Goal: Task Accomplishment & Management: Manage account settings

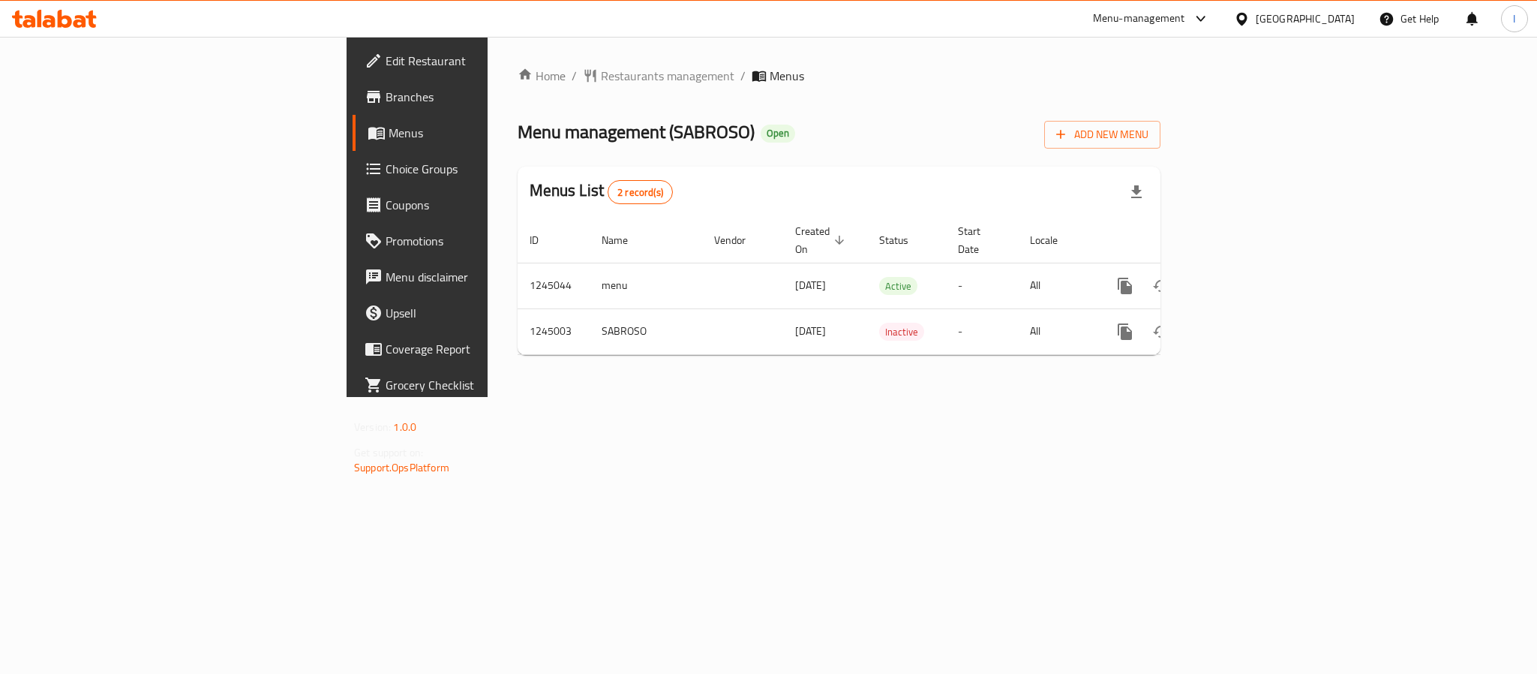
drag, startPoint x: 939, startPoint y: 176, endPoint x: 1036, endPoint y: 189, distance: 98.5
click at [939, 174] on div "Menus List 2 record(s)" at bounding box center [839, 192] width 643 height 51
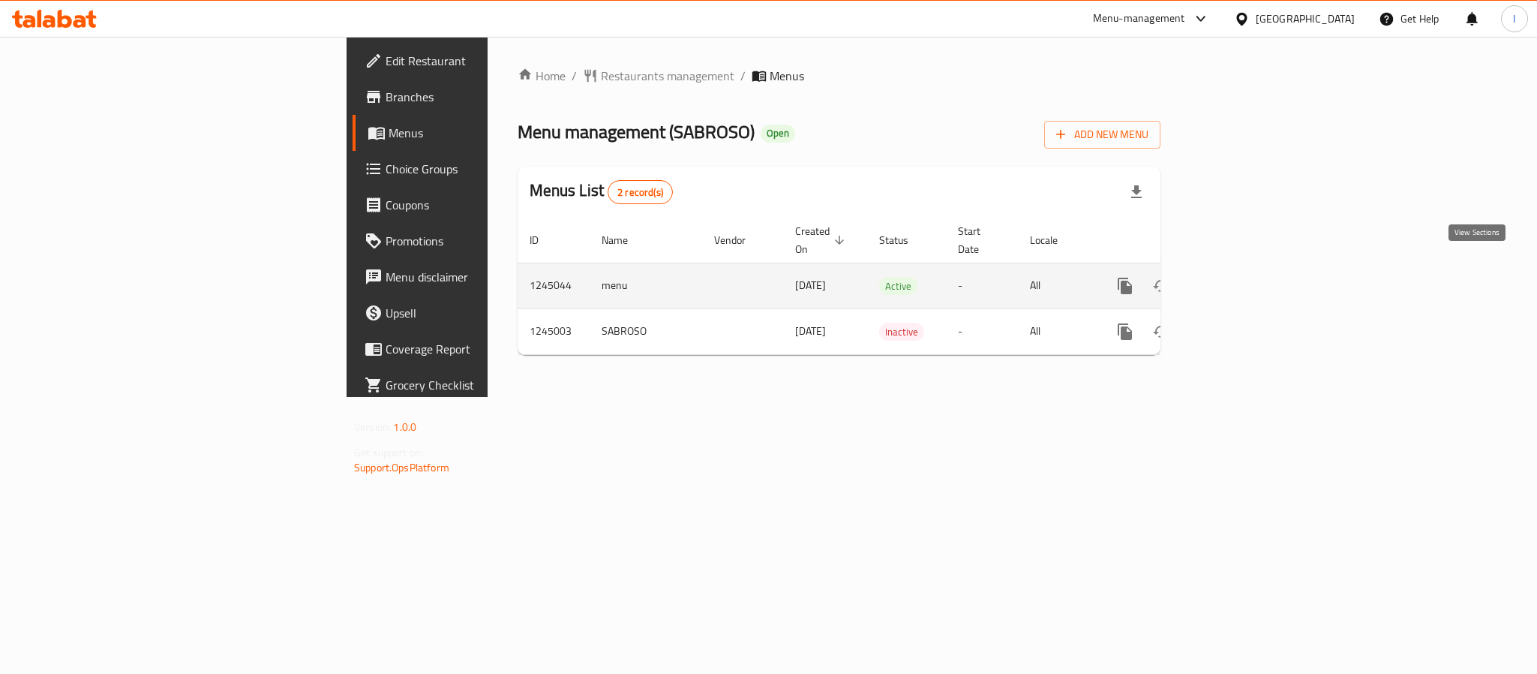
click at [1243, 277] on icon "enhanced table" at bounding box center [1234, 286] width 18 height 18
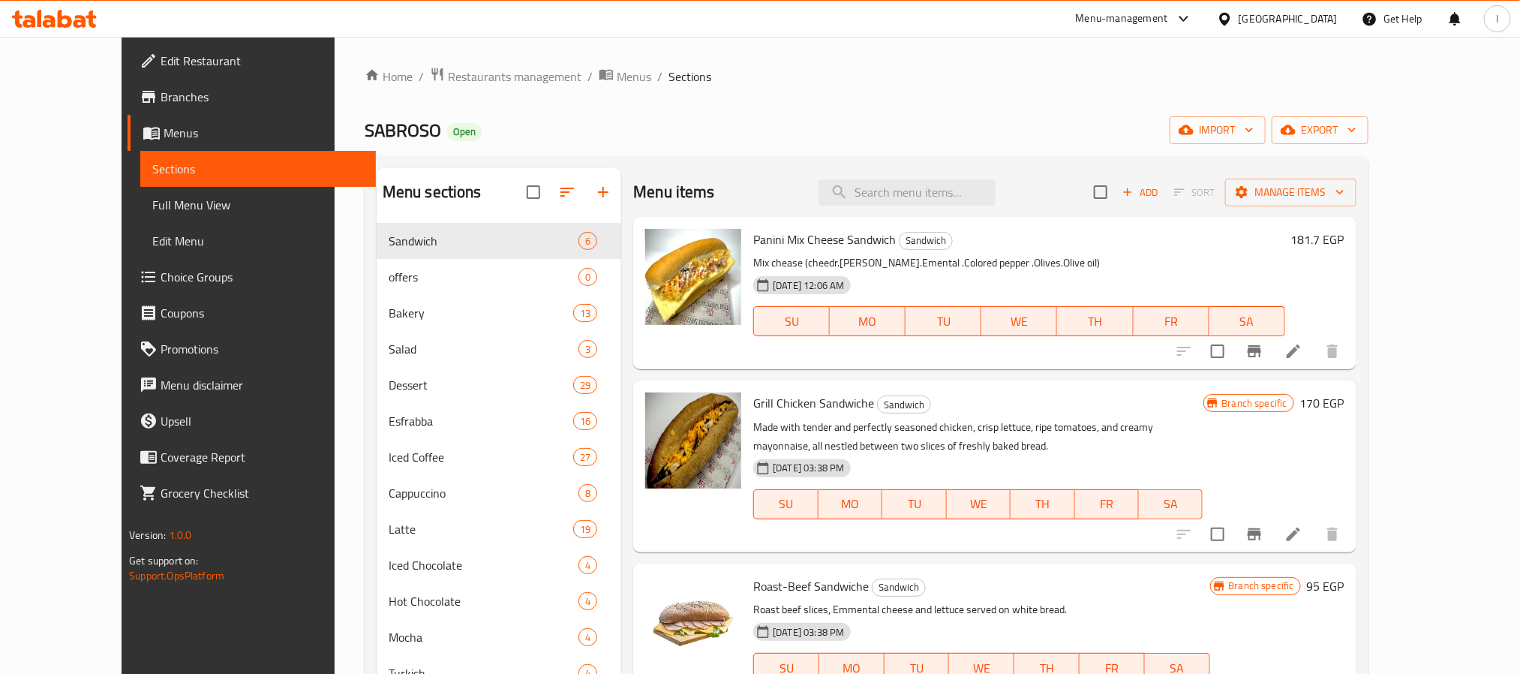
click at [710, 101] on div "Home / Restaurants management / Menus / Sections SABROSO Open import export Men…" at bounding box center [867, 532] width 1004 height 930
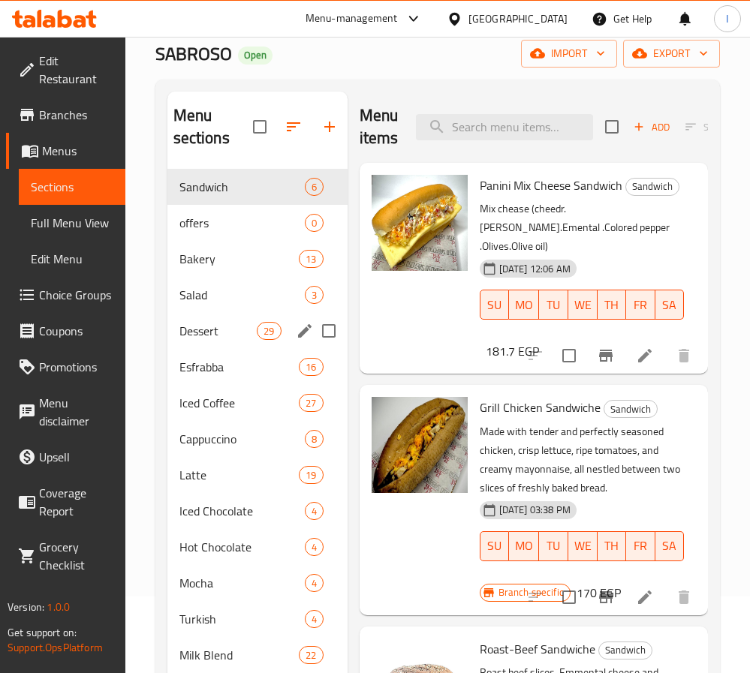
scroll to position [113, 0]
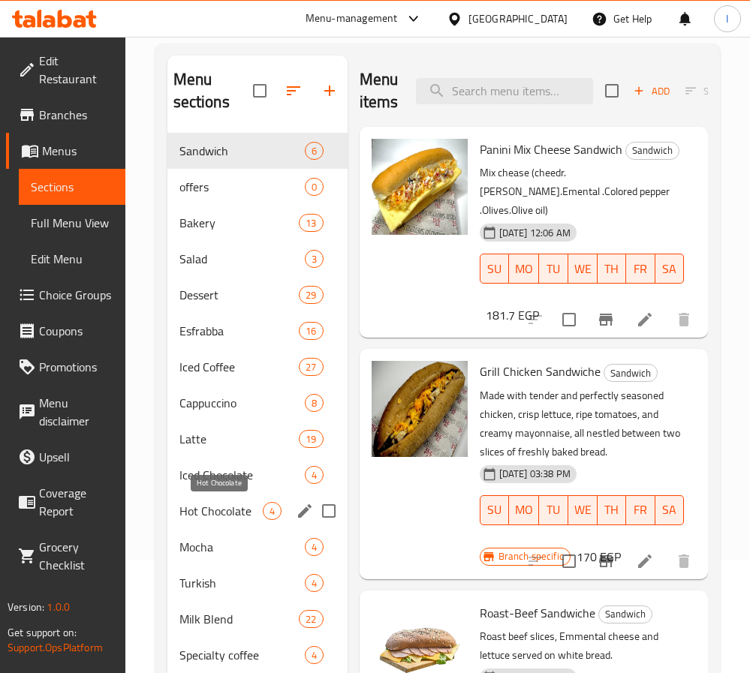
click at [226, 511] on span "Hot Chocolate" at bounding box center [220, 511] width 83 height 18
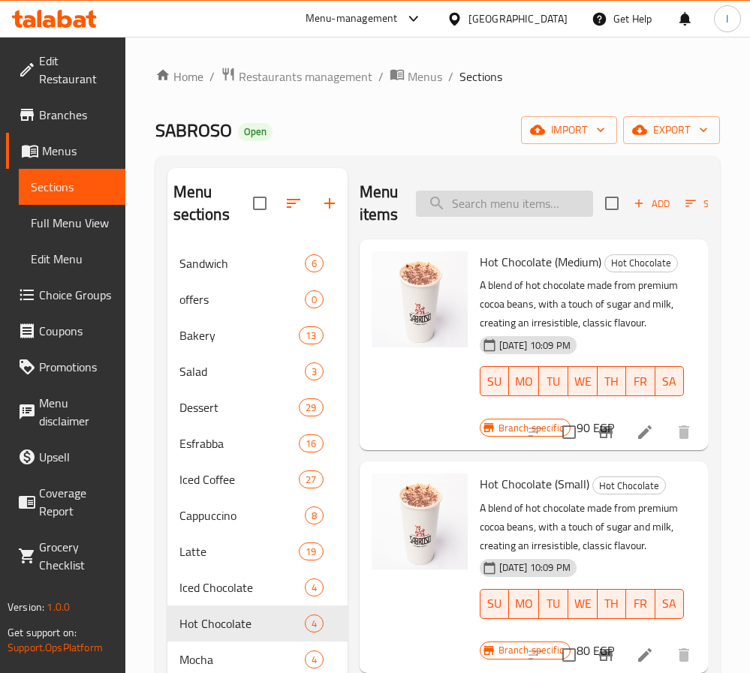
click at [522, 194] on input "search" at bounding box center [504, 204] width 177 height 26
paste input "Espresso Double 70.00"
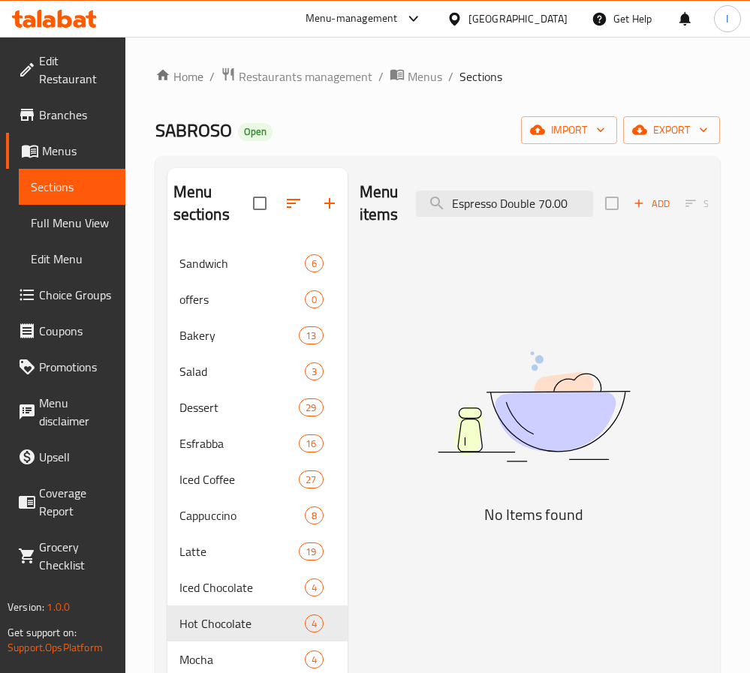
drag, startPoint x: 542, startPoint y: 206, endPoint x: 592, endPoint y: 206, distance: 49.5
click at [592, 206] on div "Menu items Espresso Double 70.00 Add Sort Manage items" at bounding box center [533, 203] width 348 height 71
click at [525, 203] on input "Espresso Double" at bounding box center [504, 204] width 177 height 26
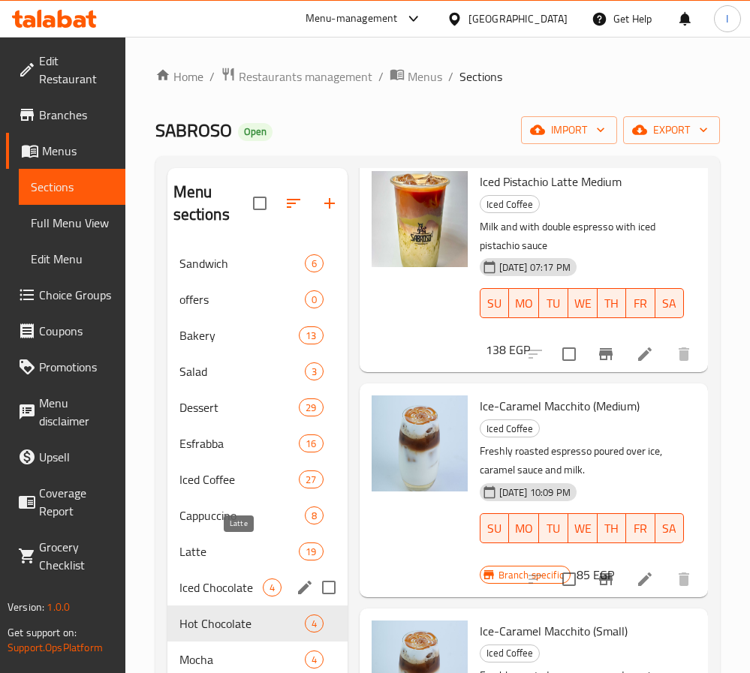
scroll to position [113, 0]
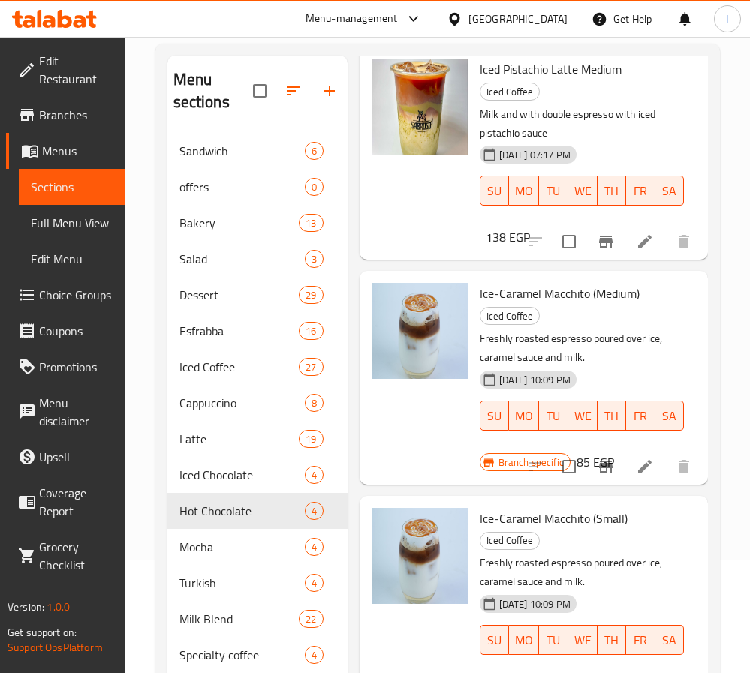
type input "Espresso"
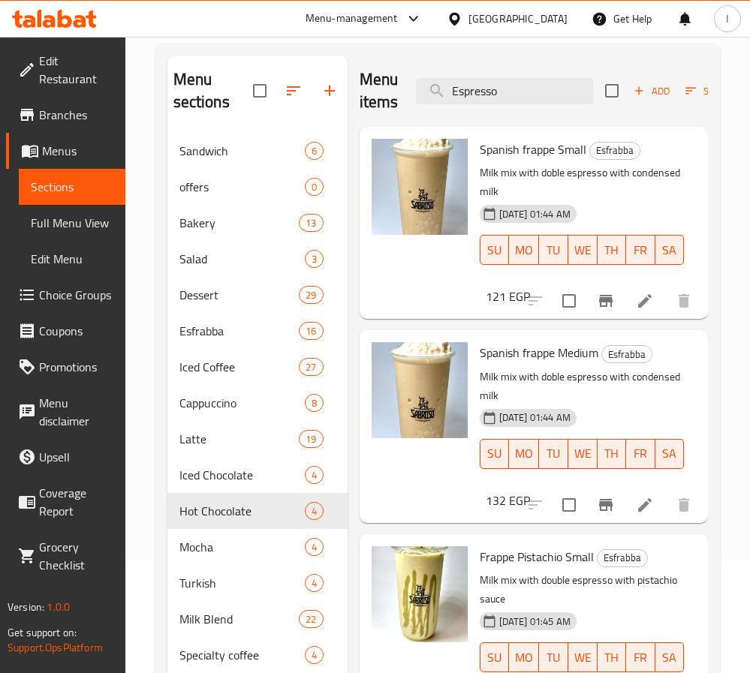
scroll to position [0, 0]
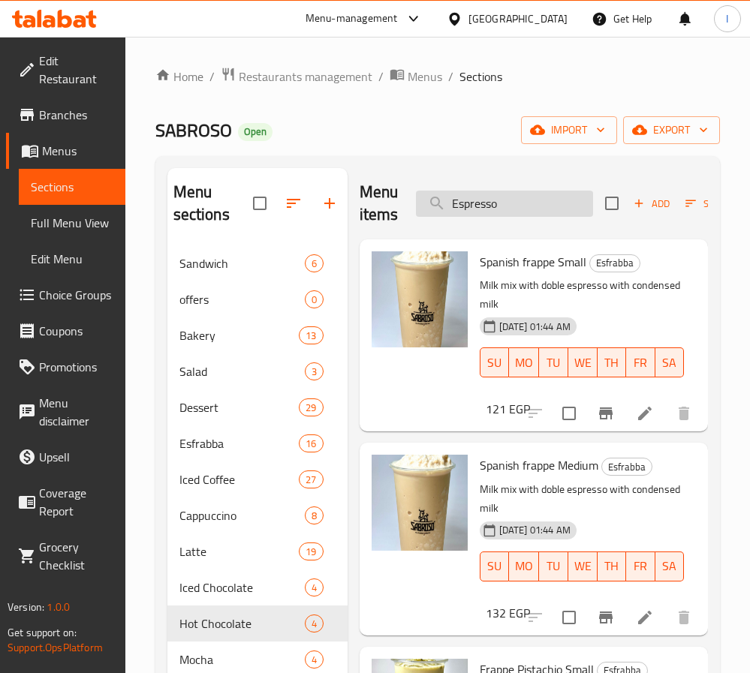
click at [536, 199] on input "Espresso" at bounding box center [504, 204] width 177 height 26
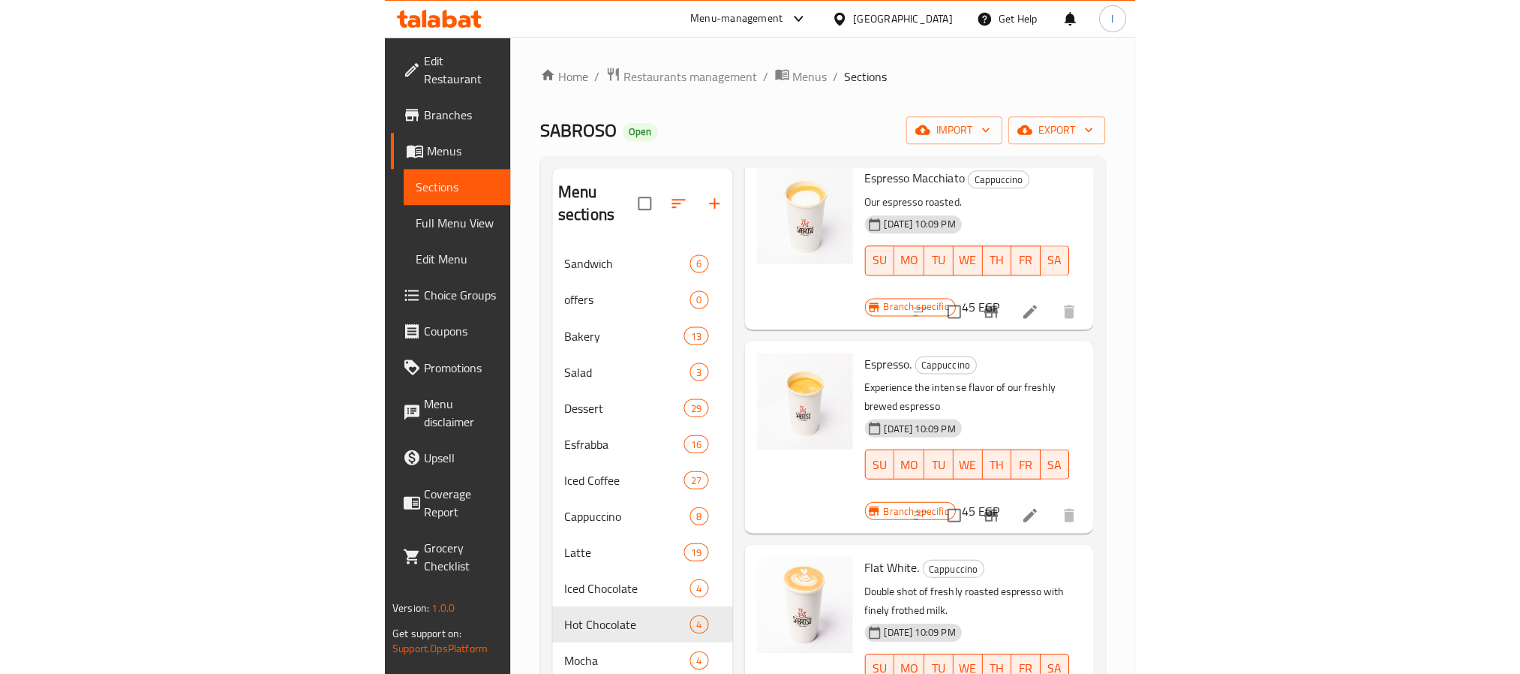
scroll to position [3039, 0]
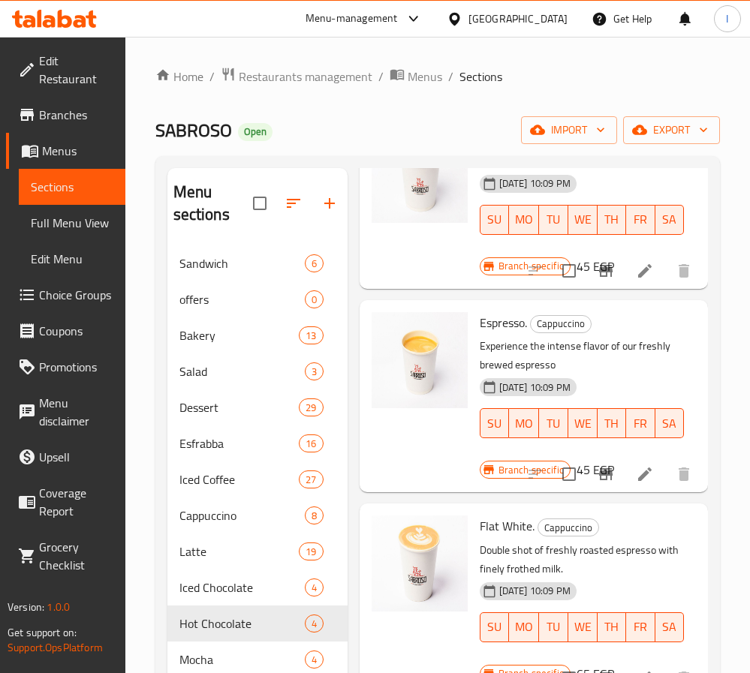
click at [507, 334] on span "Espresso." at bounding box center [502, 322] width 47 height 23
copy h6 "Espresso."
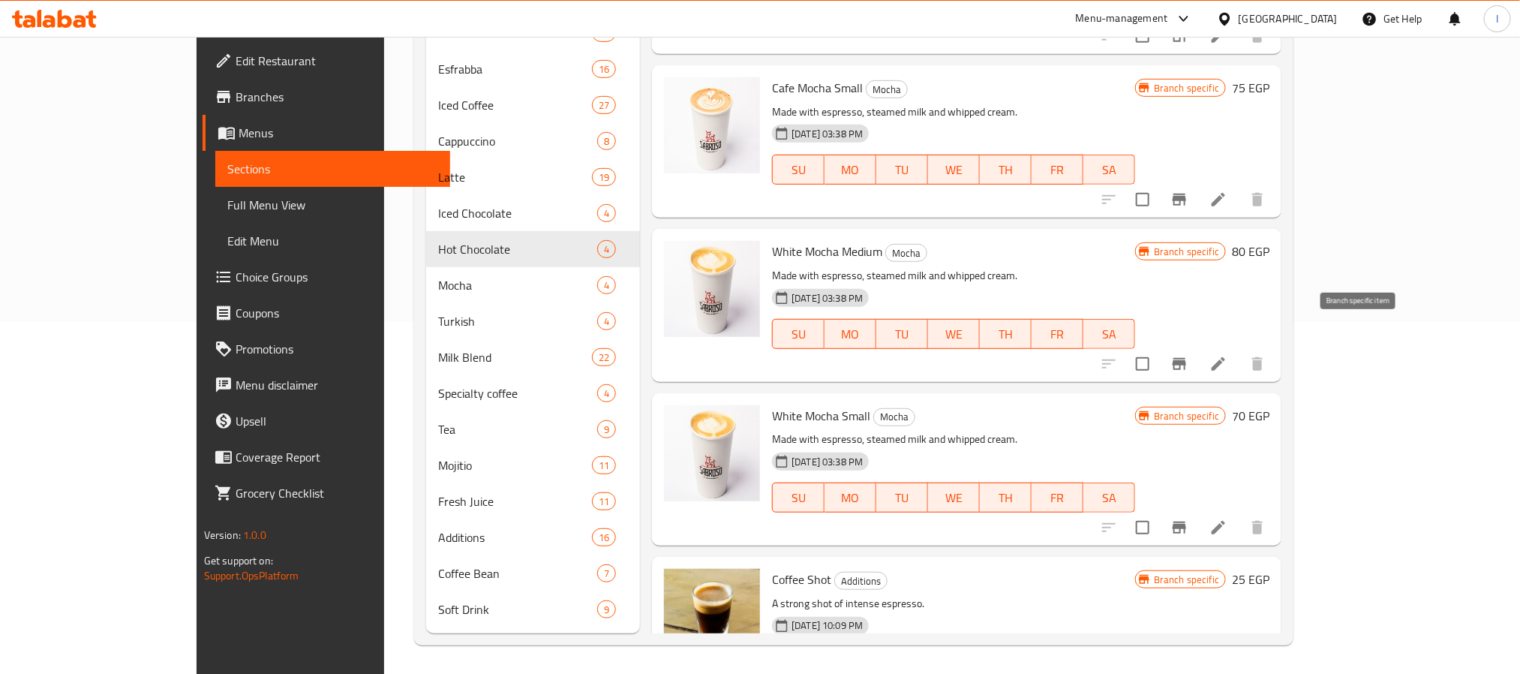
scroll to position [2120, 0]
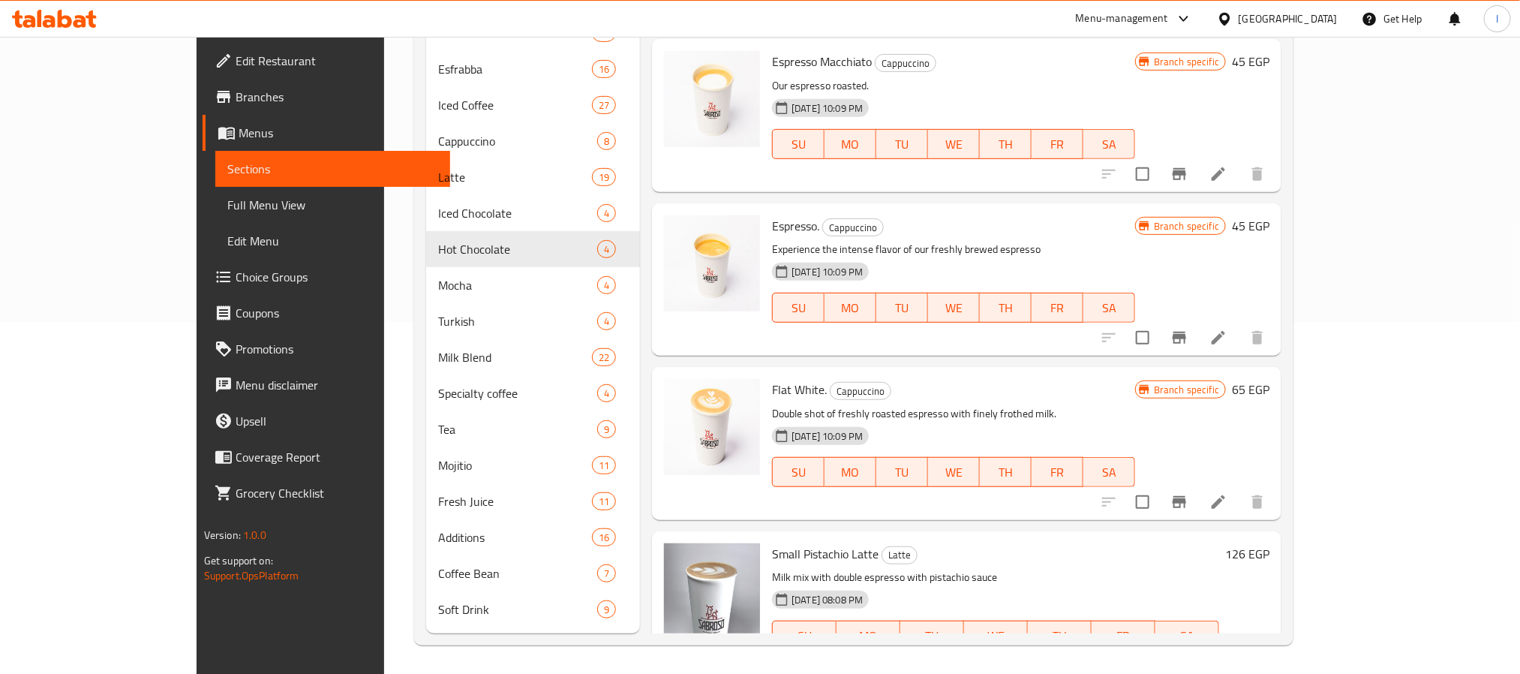
click at [1189, 343] on icon "Branch-specific-item" at bounding box center [1179, 338] width 18 height 18
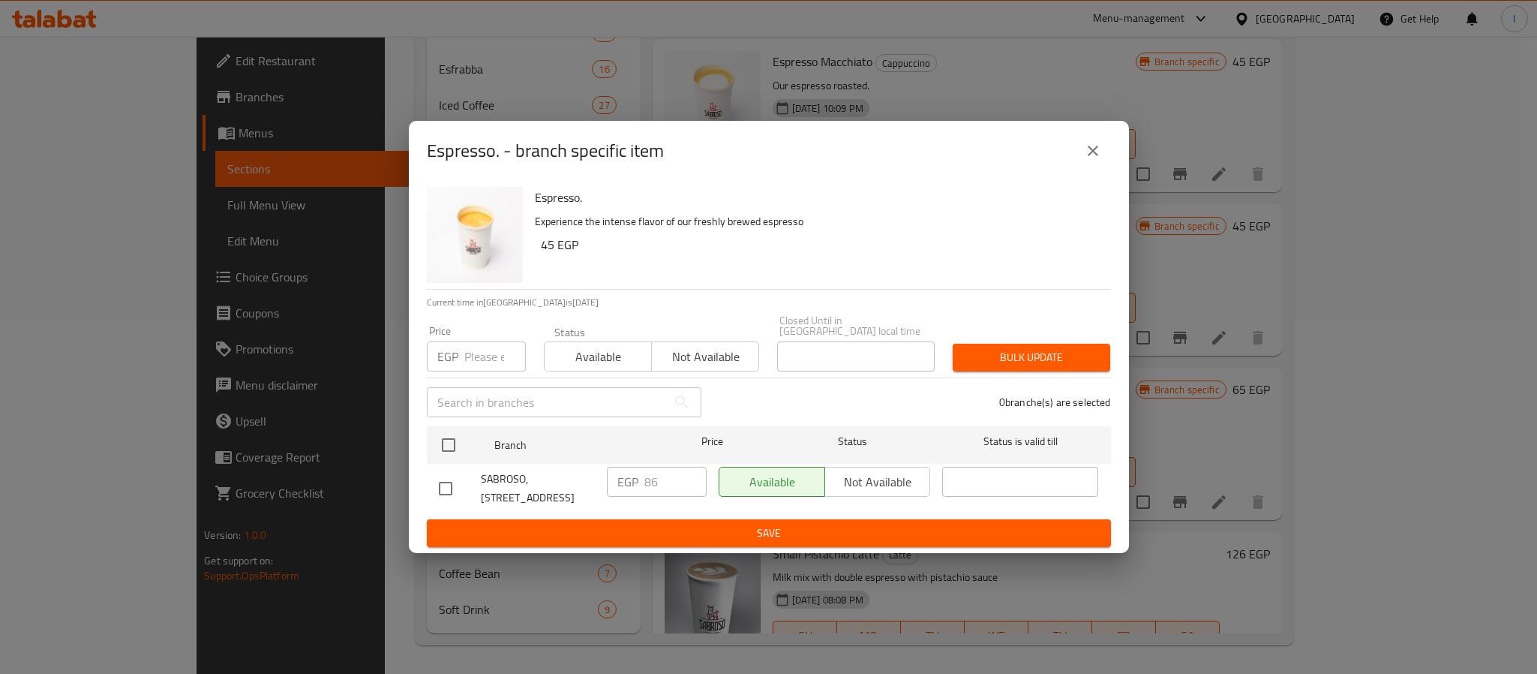
click at [1087, 154] on icon "close" at bounding box center [1093, 151] width 18 height 18
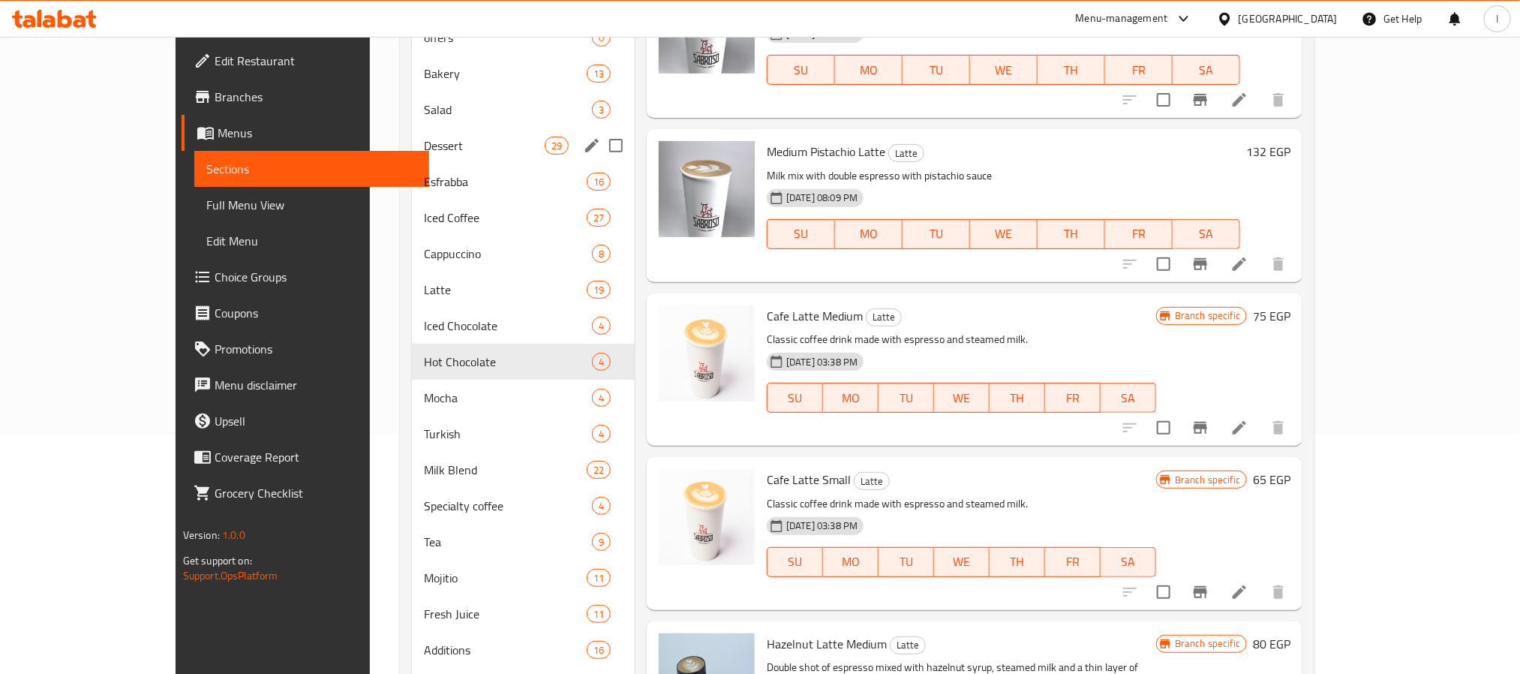
scroll to position [352, 0]
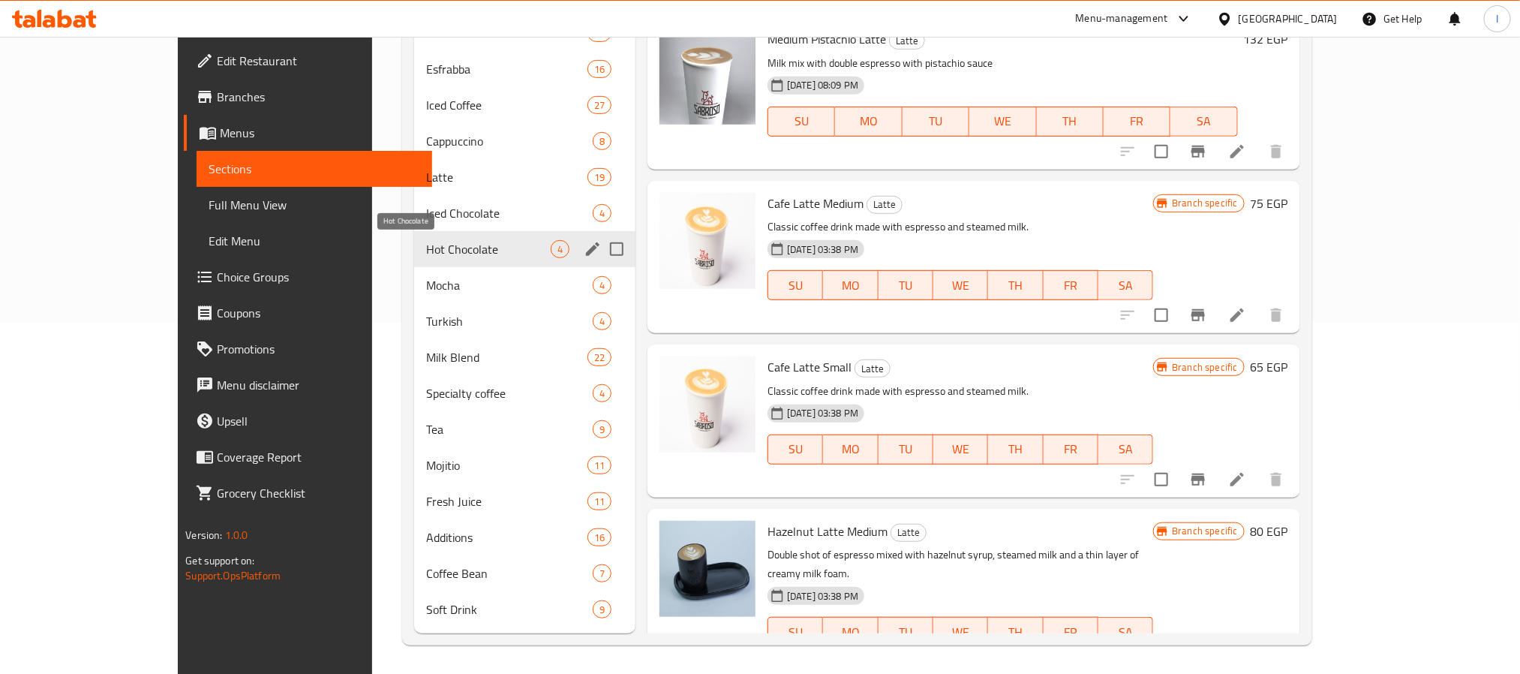
click at [426, 253] on span "Hot Chocolate" at bounding box center [488, 249] width 125 height 18
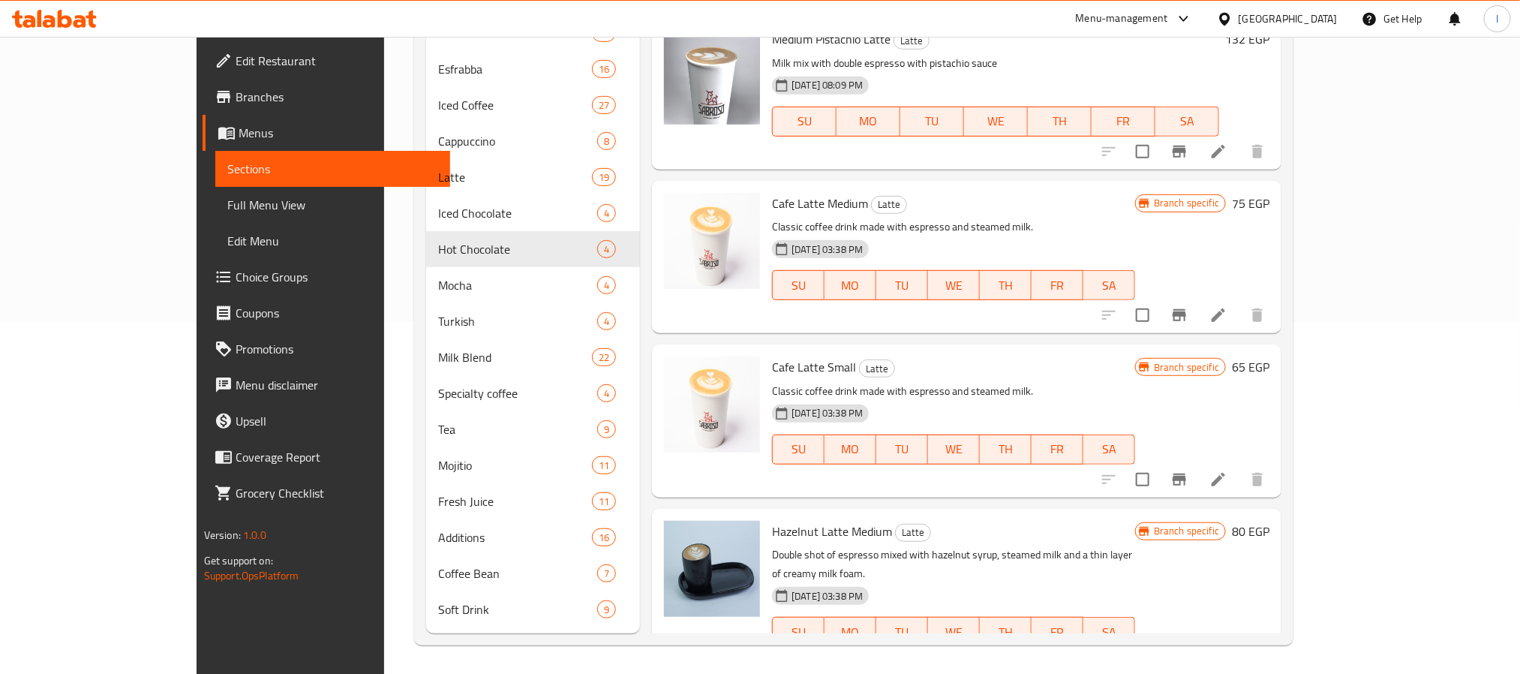
click at [428, 651] on div "Home / Restaurants management / Menus / Sections SABROSO Open import export Men…" at bounding box center [853, 180] width 939 height 990
click at [477, 16] on div "Menu-management [GEOGRAPHIC_DATA] Get Help I" at bounding box center [760, 19] width 1520 height 36
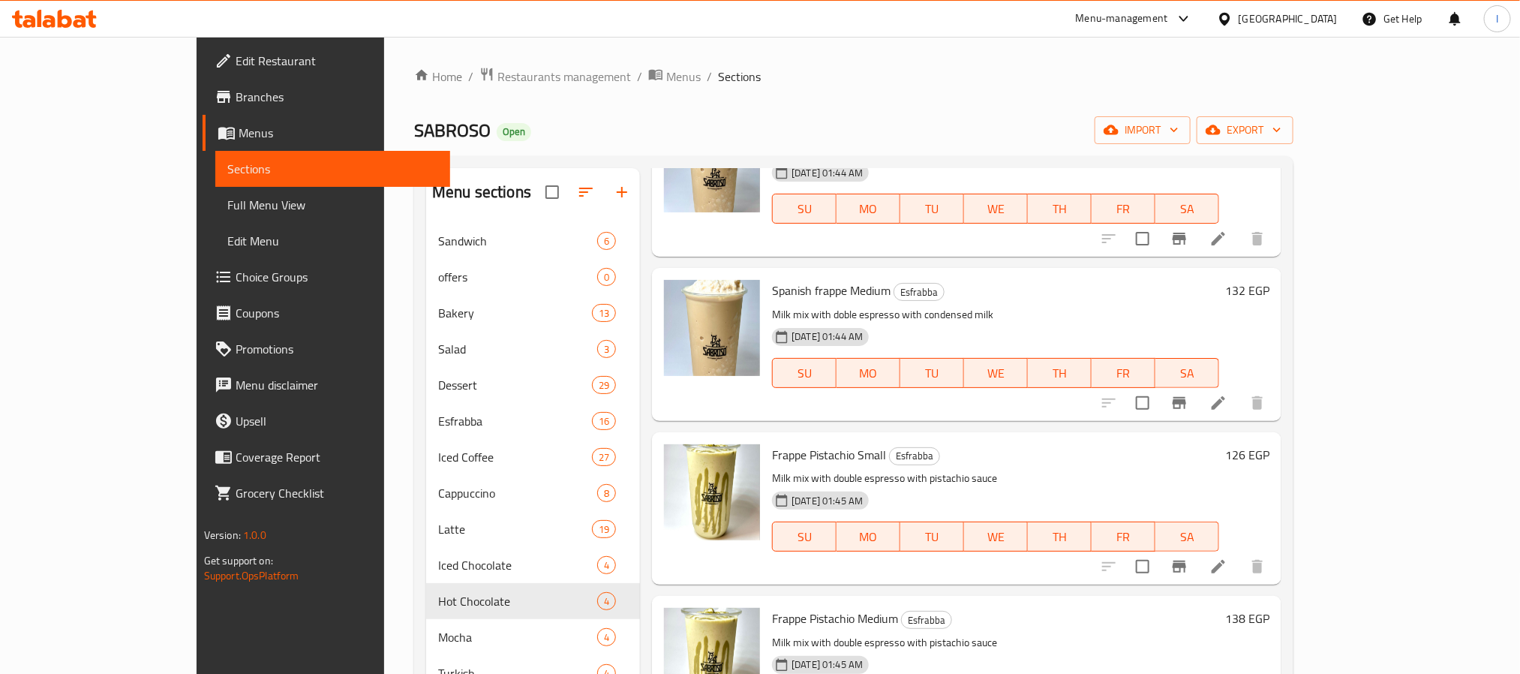
scroll to position [0, 0]
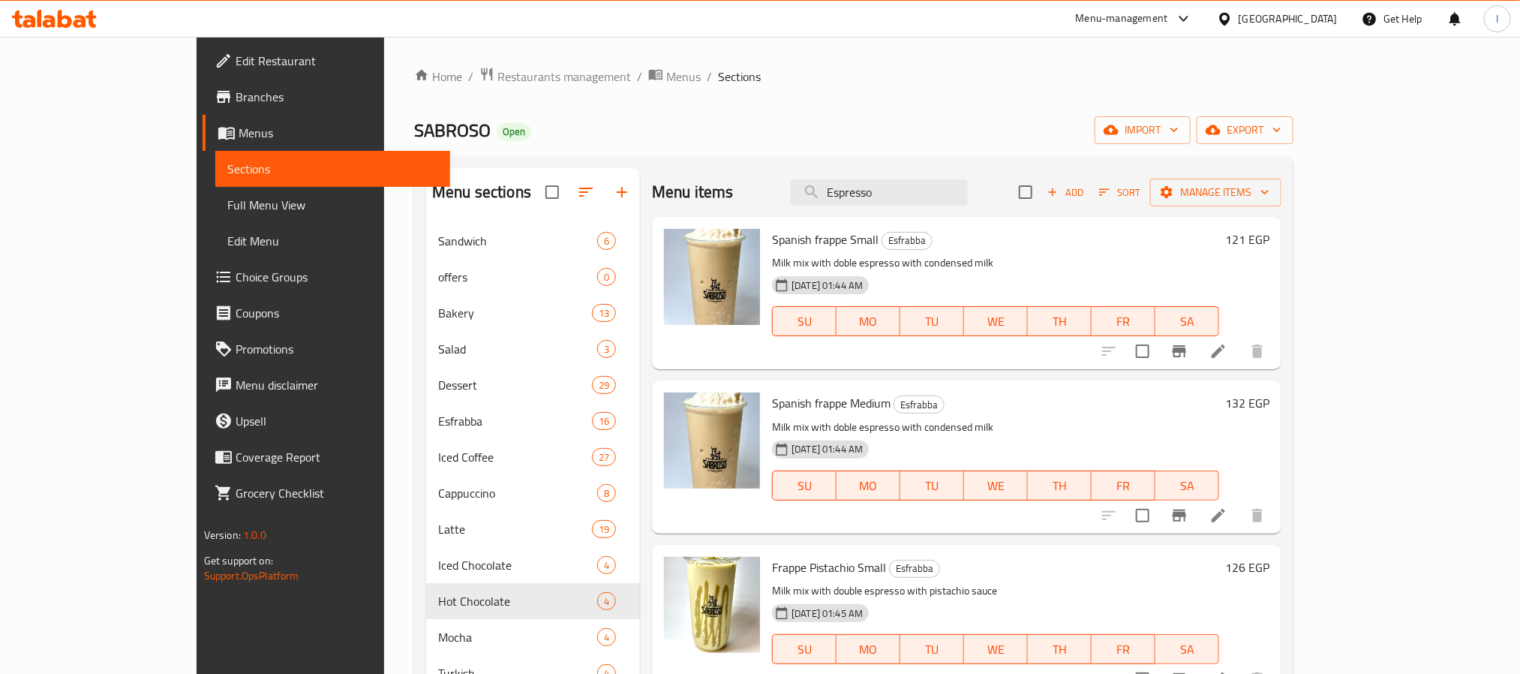
click at [768, 116] on div "SABROSO Open import export" at bounding box center [853, 130] width 879 height 28
click at [681, 122] on div "SABROSO Open import export" at bounding box center [853, 130] width 879 height 28
drag, startPoint x: 656, startPoint y: 124, endPoint x: 1104, endPoint y: 47, distance: 454.4
click at [656, 124] on div "SABROSO Open import export" at bounding box center [853, 130] width 879 height 28
click at [918, 191] on input "Espresso" at bounding box center [879, 192] width 177 height 26
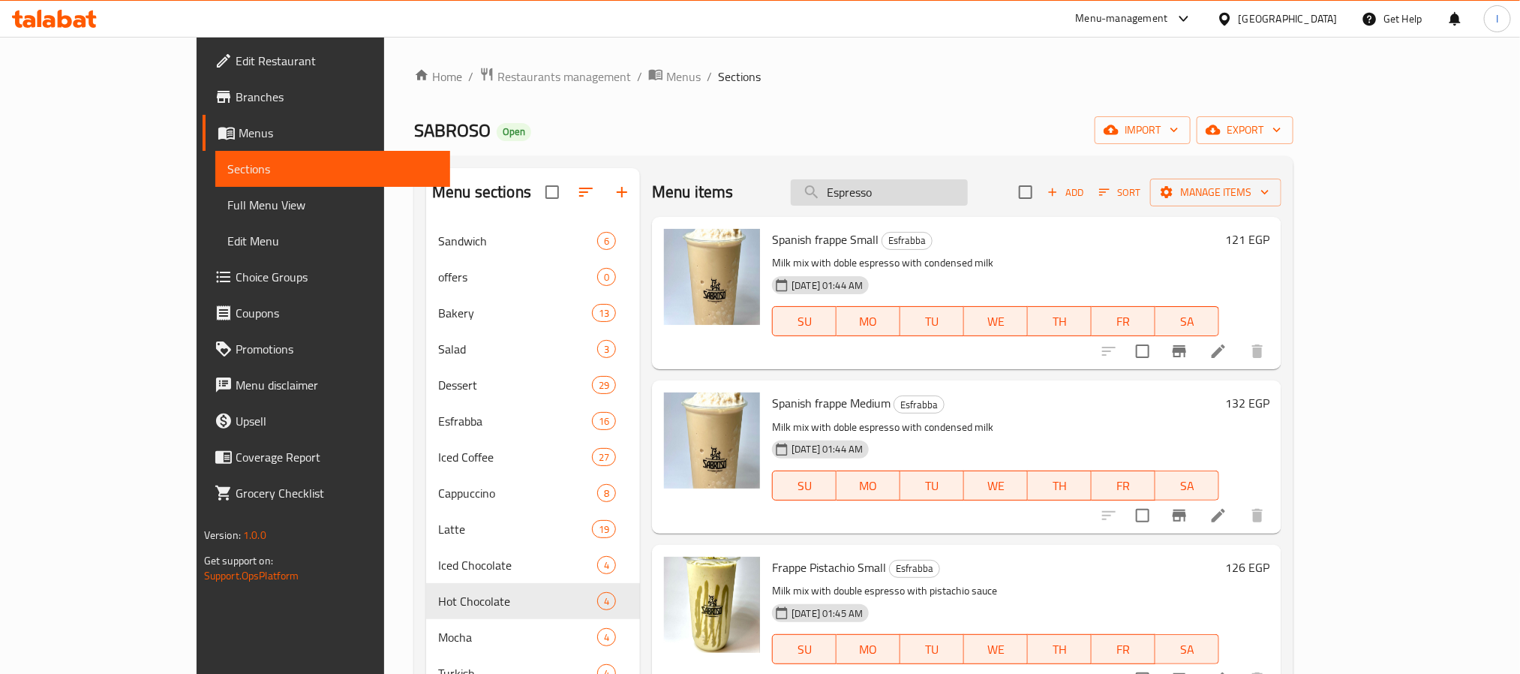
click at [918, 191] on input "Espresso" at bounding box center [879, 192] width 177 height 26
paste input "Mocha"
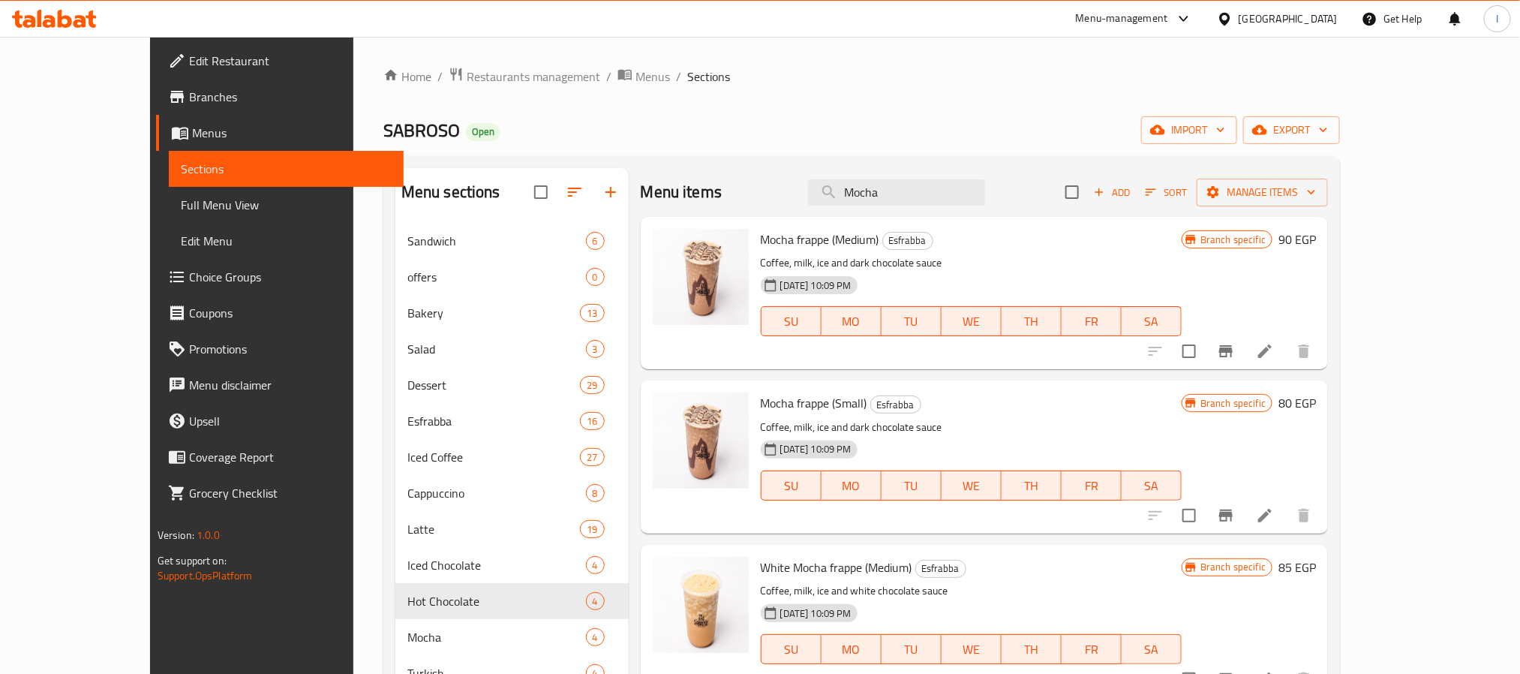
type input "Mocha"
click at [883, 241] on span "Esfrabba" at bounding box center [908, 240] width 50 height 17
copy span "Esfrabba"
click at [766, 168] on div "Menu items Mocha Add Sort Manage items" at bounding box center [985, 192] width 688 height 49
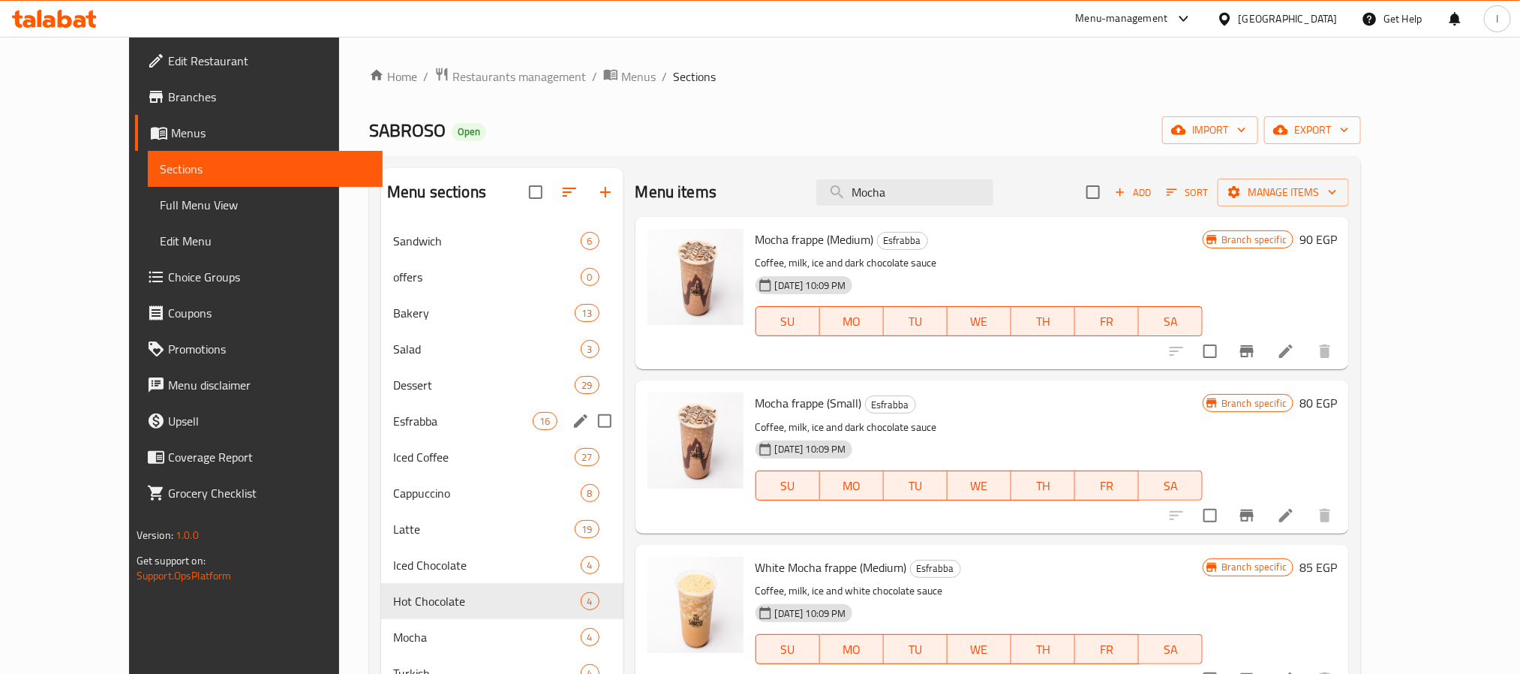
click at [393, 417] on span "Esfrabba" at bounding box center [463, 421] width 140 height 18
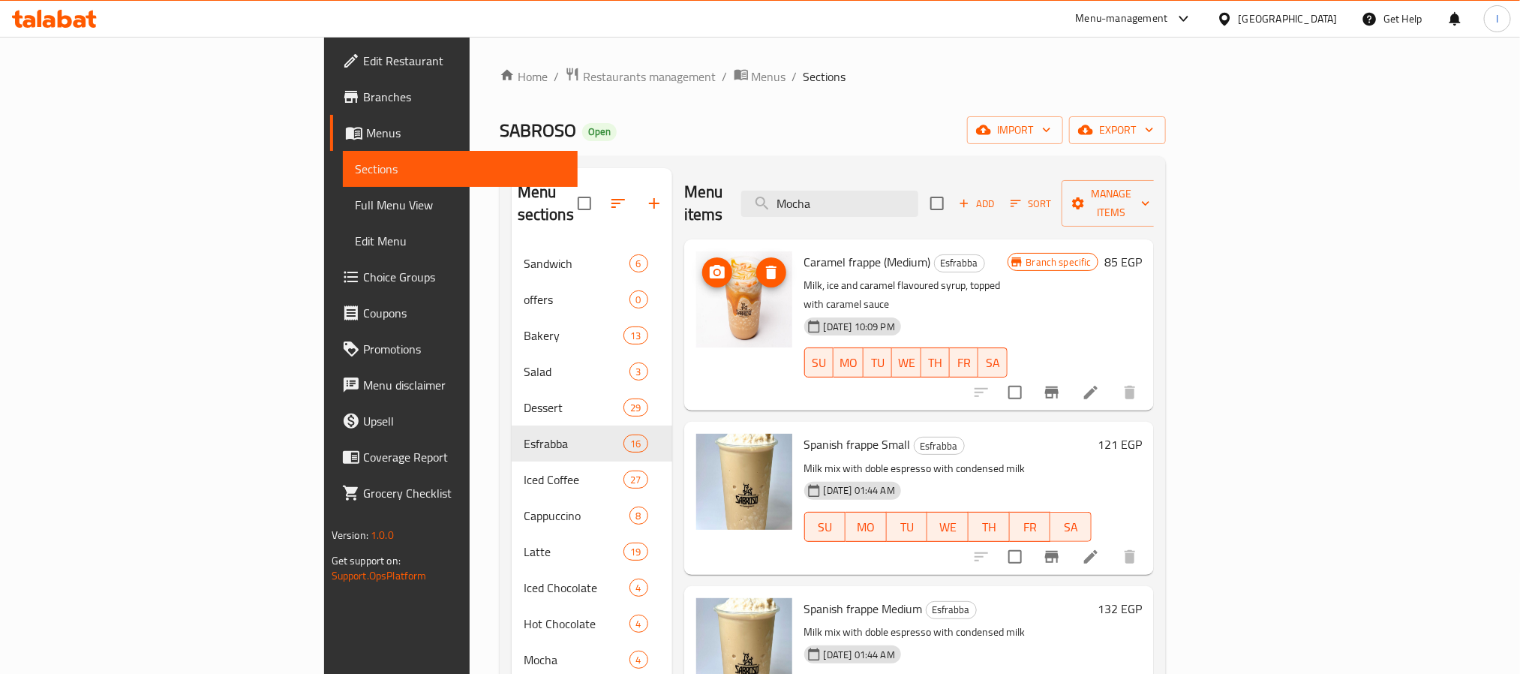
click at [863, 119] on div "SABROSO Open import export" at bounding box center [833, 130] width 666 height 28
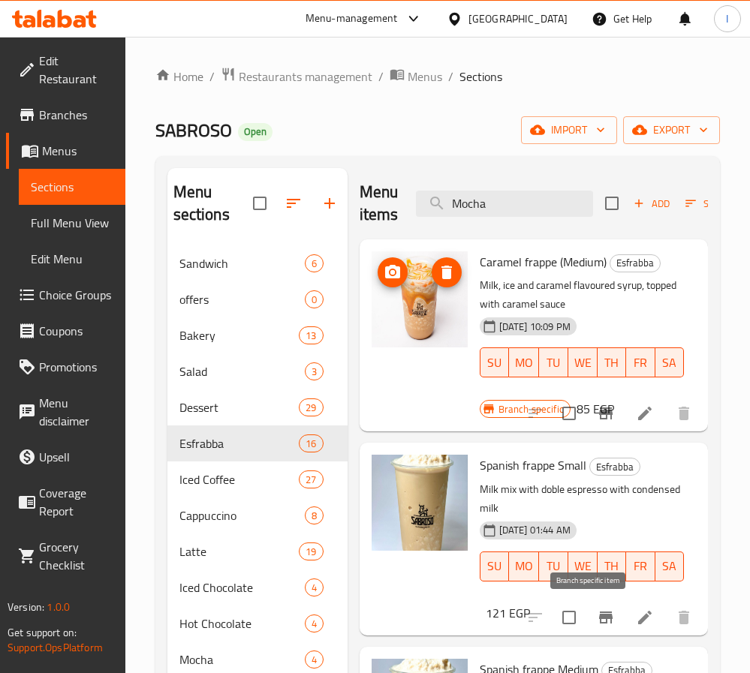
click at [599, 617] on icon "Branch-specific-item" at bounding box center [606, 618] width 14 height 12
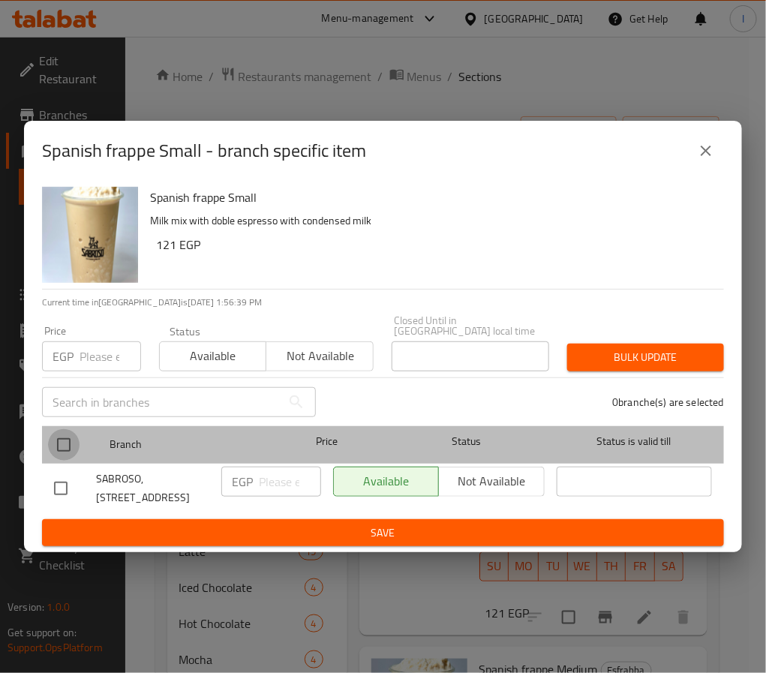
click at [64, 437] on input "checkbox" at bounding box center [64, 445] width 32 height 32
checkbox input "true"
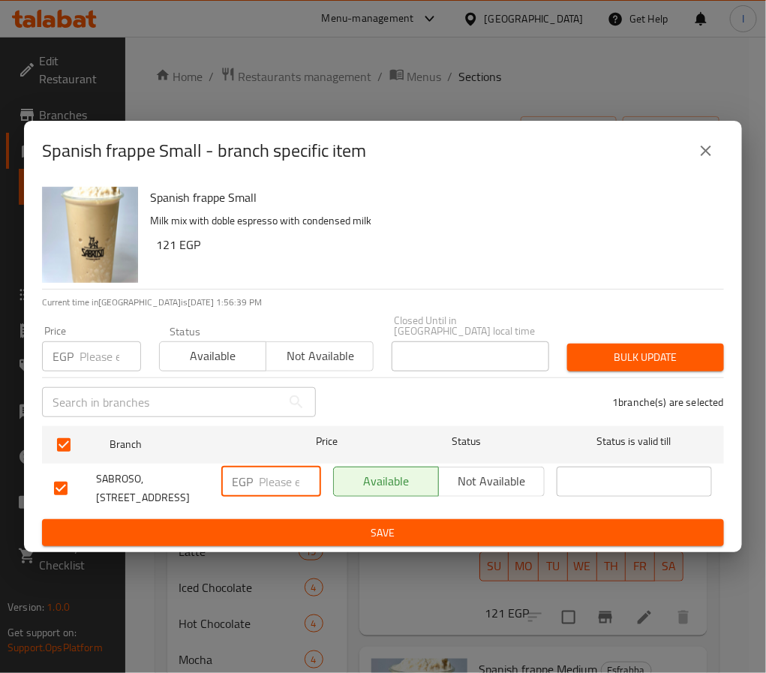
click at [277, 477] on input "number" at bounding box center [290, 482] width 62 height 30
paste input "130"
type input "130"
click at [331, 525] on span "Save" at bounding box center [383, 533] width 658 height 19
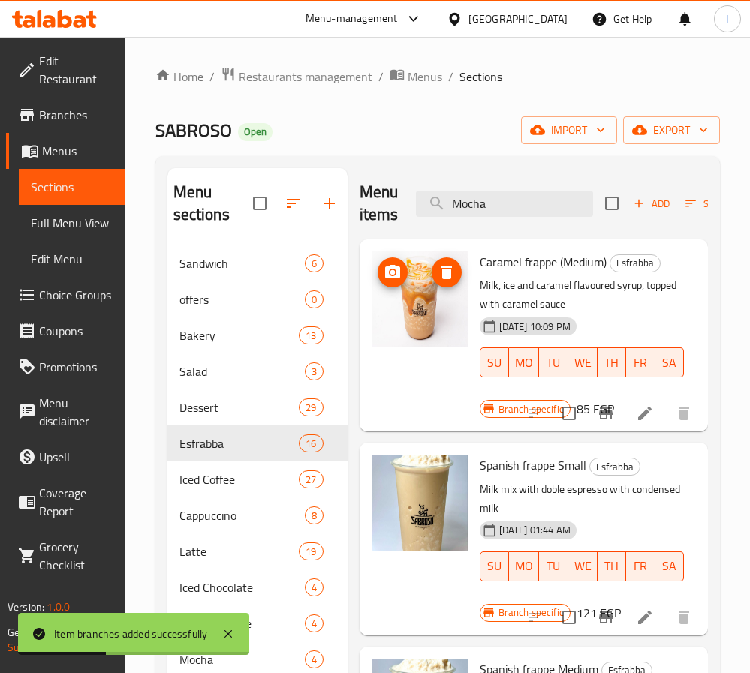
click at [599, 415] on icon "Branch-specific-item" at bounding box center [606, 413] width 14 height 12
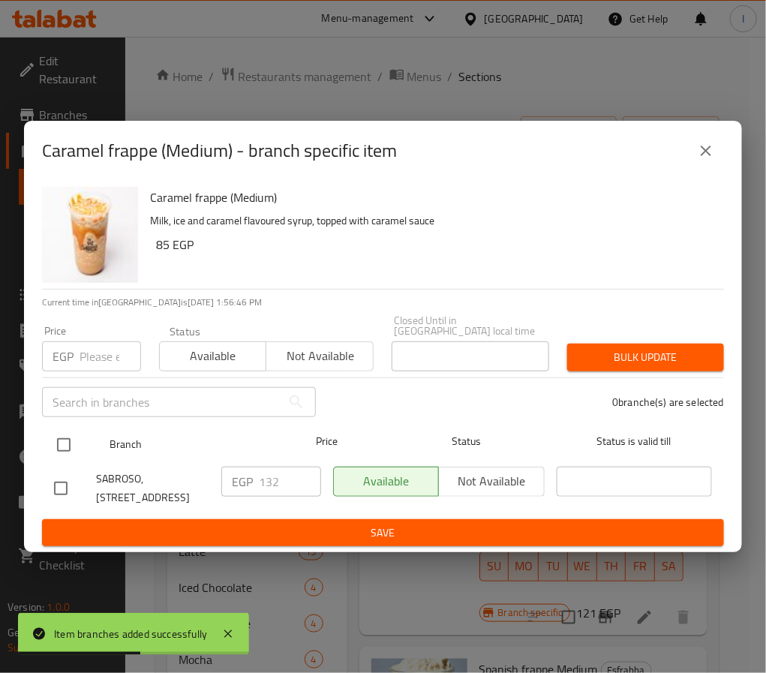
click at [63, 437] on input "checkbox" at bounding box center [64, 445] width 32 height 32
checkbox input "true"
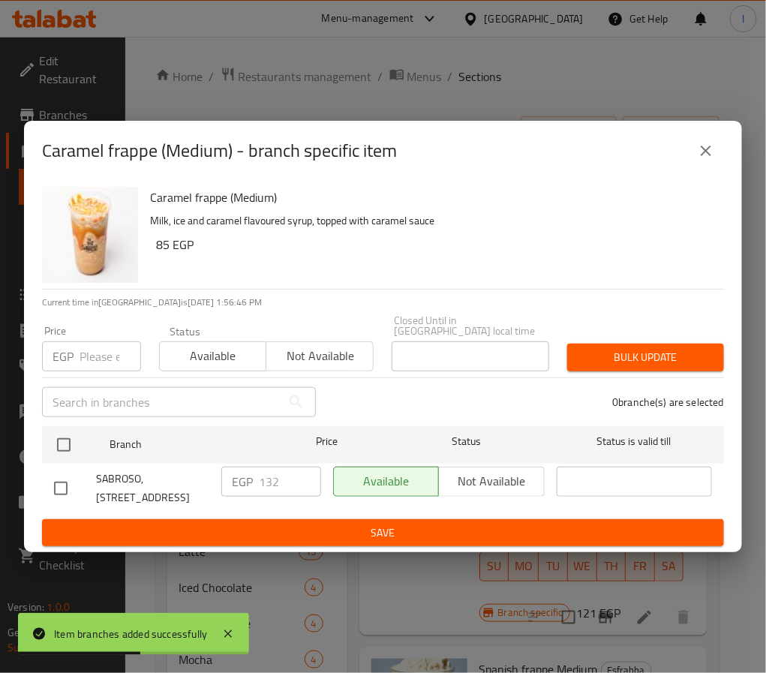
checkbox input "true"
click at [271, 478] on input "132" at bounding box center [290, 482] width 62 height 30
paste input "50"
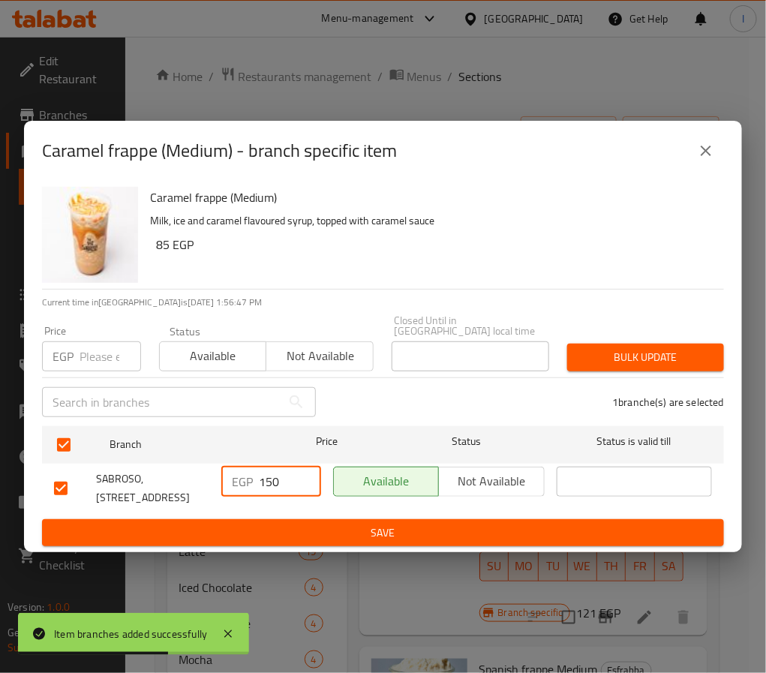
type input "150"
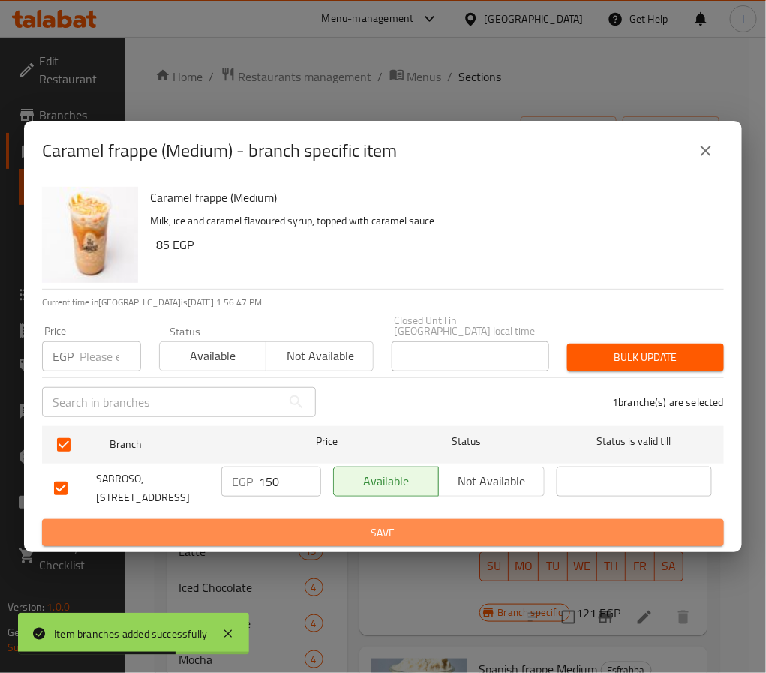
click at [322, 524] on span "Save" at bounding box center [383, 533] width 658 height 19
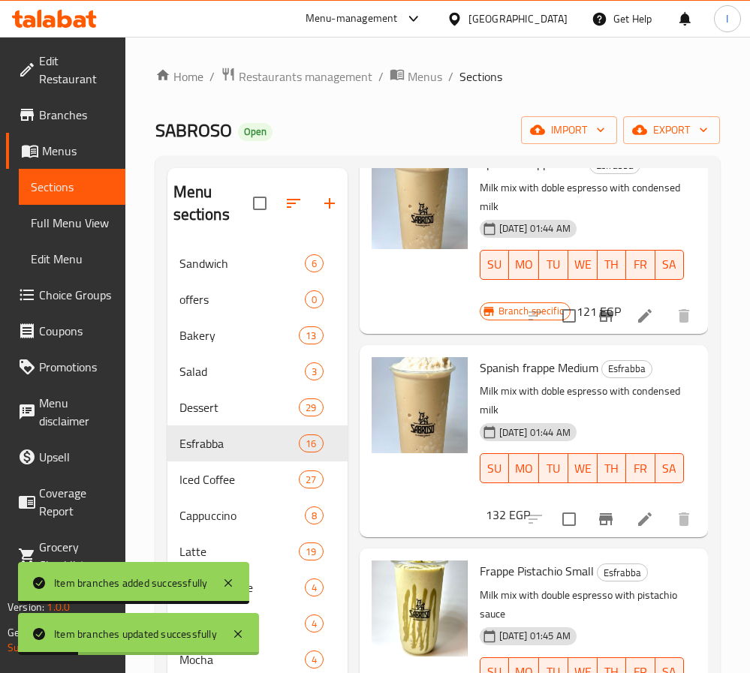
scroll to position [338, 0]
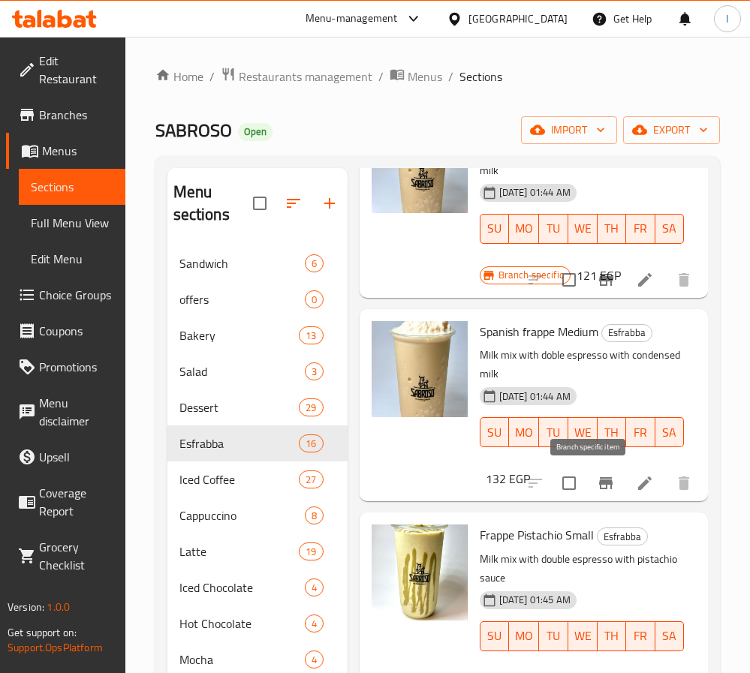
click at [597, 485] on icon "Branch-specific-item" at bounding box center [606, 483] width 18 height 18
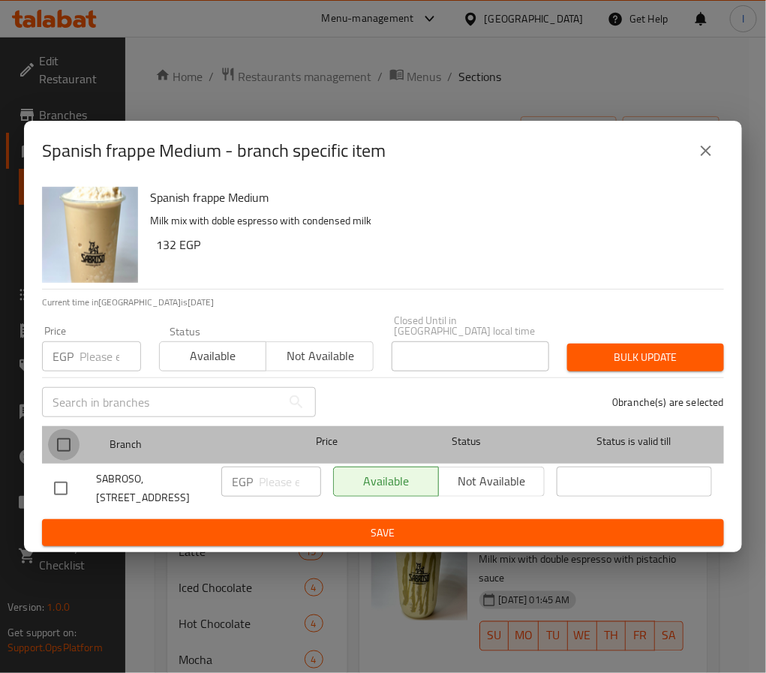
click at [61, 442] on input "checkbox" at bounding box center [64, 445] width 32 height 32
checkbox input "true"
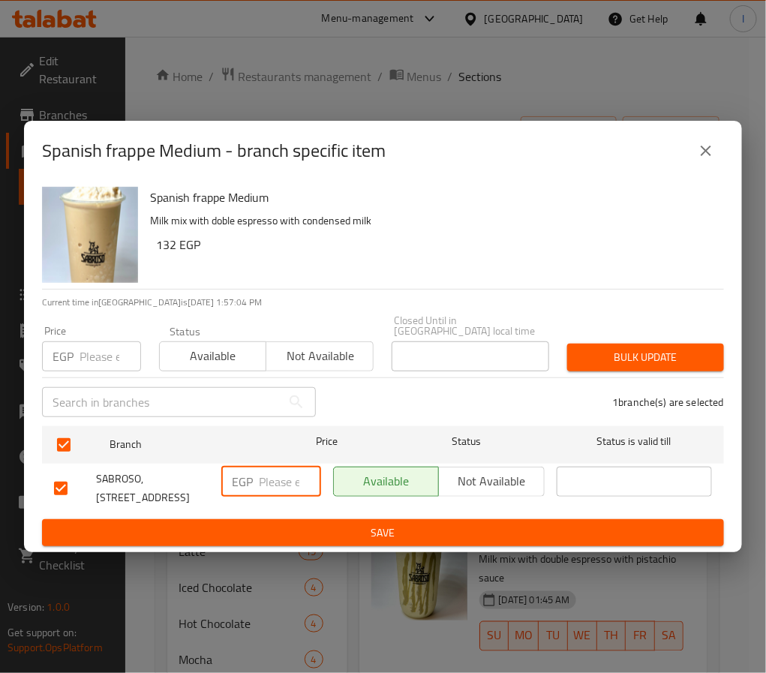
click at [263, 479] on input "number" at bounding box center [290, 482] width 62 height 30
paste input "155"
type input "155"
click at [311, 524] on span "Save" at bounding box center [383, 533] width 658 height 19
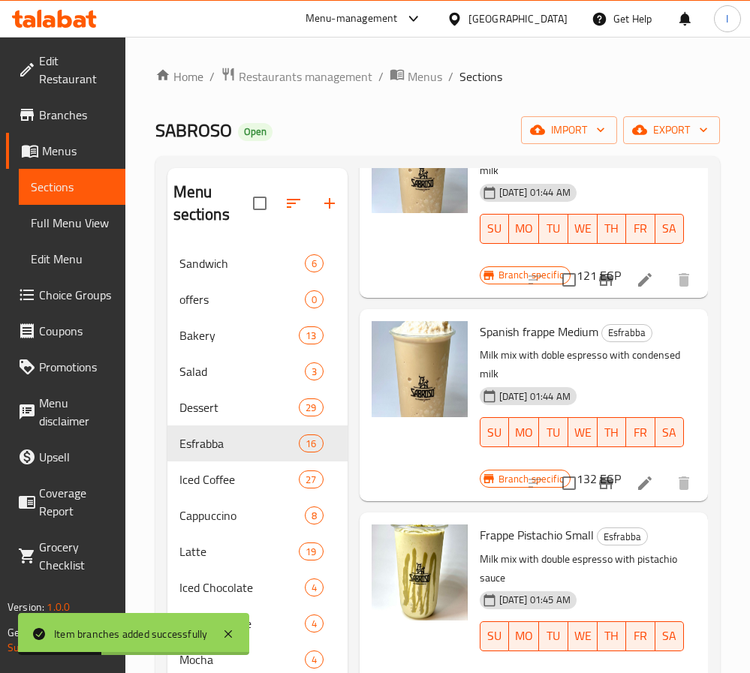
click at [504, 333] on span "Spanish frappe Medium" at bounding box center [538, 331] width 119 height 23
drag, startPoint x: 504, startPoint y: 333, endPoint x: 527, endPoint y: 333, distance: 23.3
click at [527, 333] on span "Spanish frappe Medium" at bounding box center [538, 331] width 119 height 23
copy span "Spanish frappe"
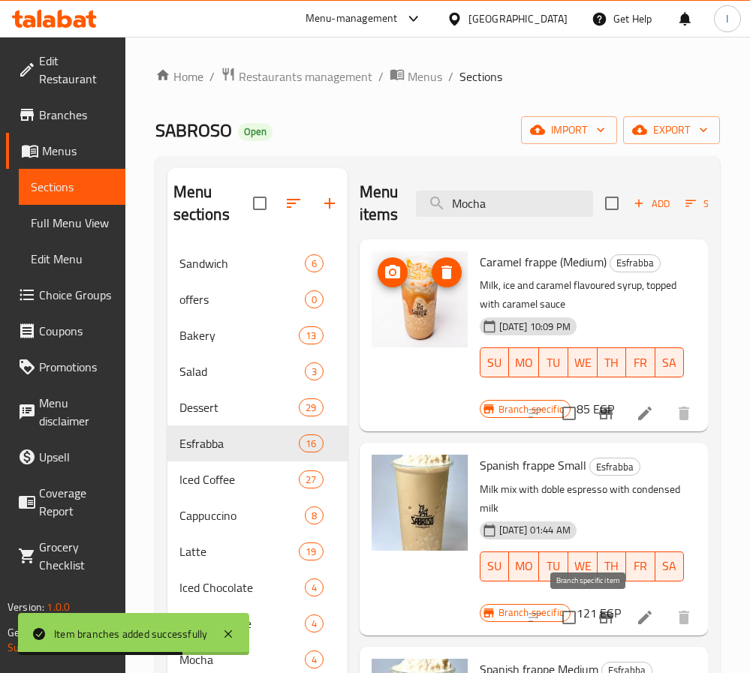
click at [599, 618] on icon "Branch-specific-item" at bounding box center [606, 618] width 14 height 12
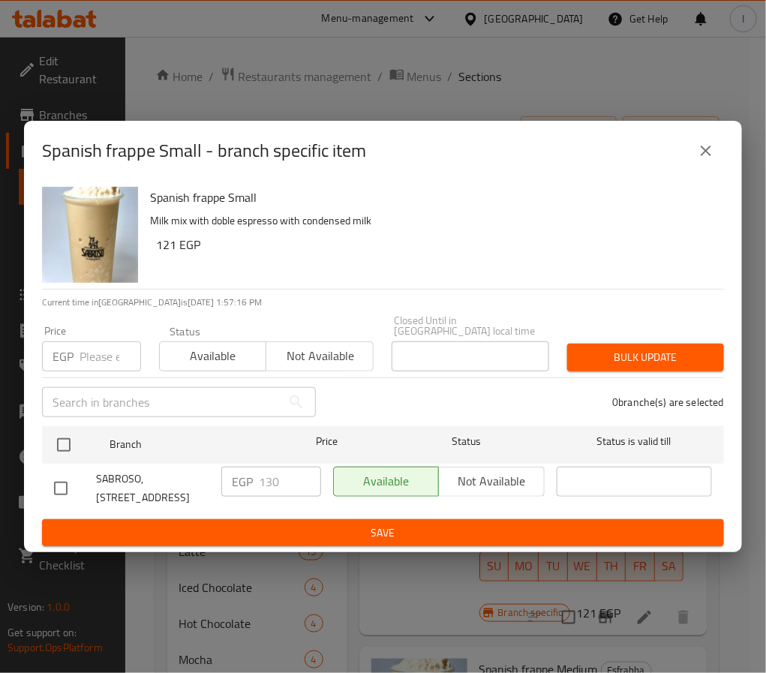
drag, startPoint x: 55, startPoint y: 441, endPoint x: 179, endPoint y: 479, distance: 129.6
click at [55, 441] on input "checkbox" at bounding box center [64, 445] width 32 height 32
checkbox input "true"
click at [261, 480] on input "130" at bounding box center [290, 482] width 62 height 30
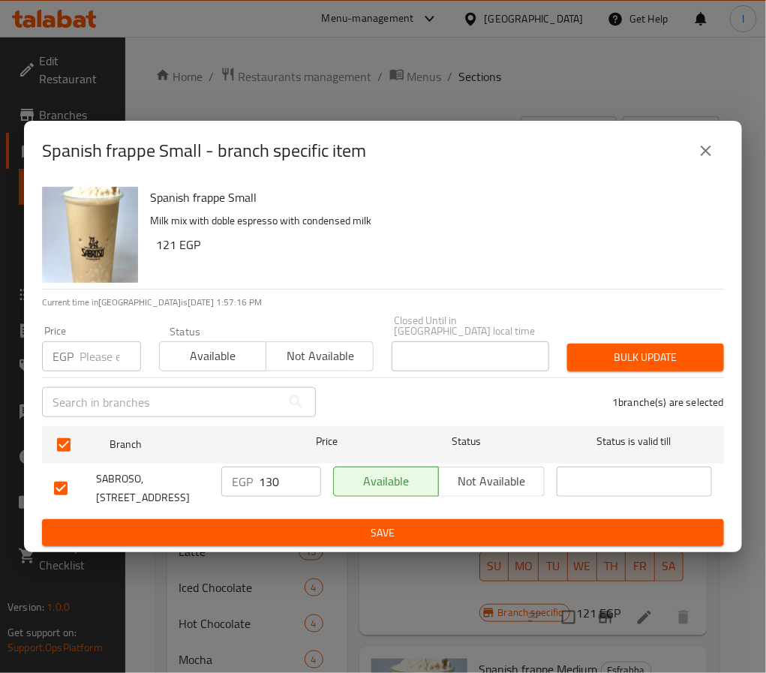
click at [261, 480] on input "130" at bounding box center [290, 482] width 62 height 30
paste input "5"
type input "135"
click at [305, 525] on span "Save" at bounding box center [383, 533] width 658 height 19
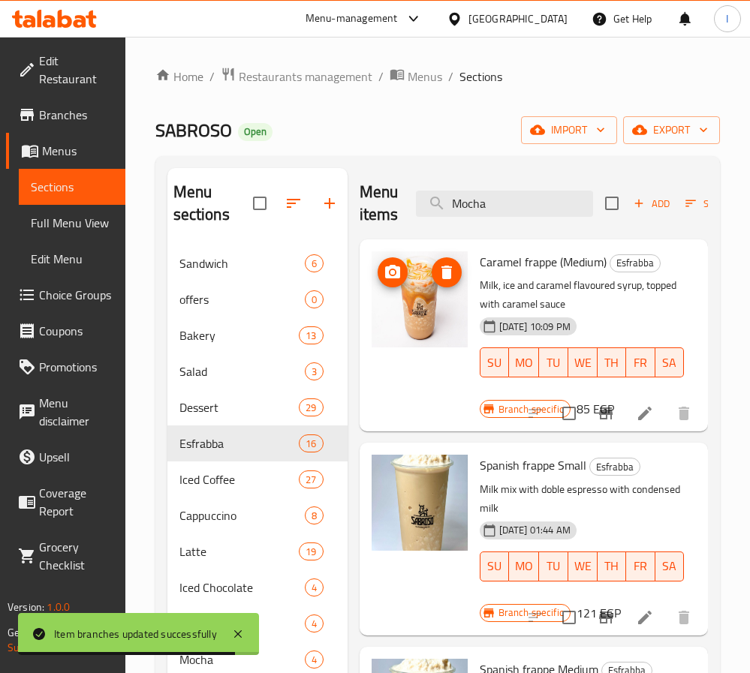
click at [428, 125] on div "SABROSO Open import export" at bounding box center [437, 130] width 564 height 28
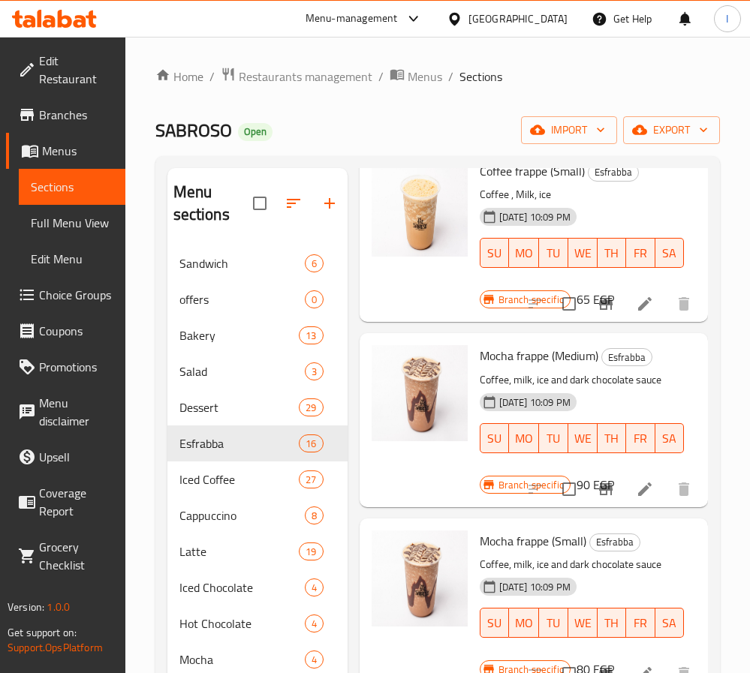
scroll to position [2467, 0]
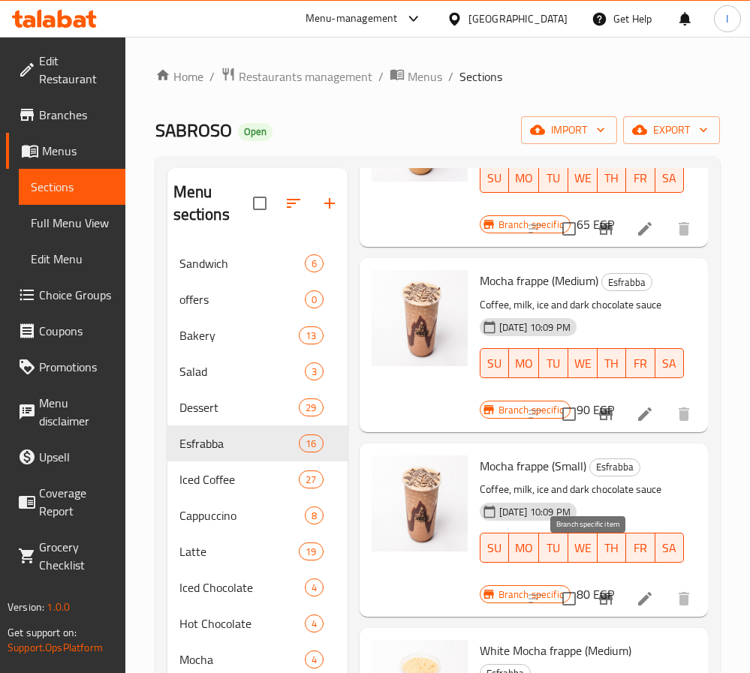
click at [599, 593] on icon "Branch-specific-item" at bounding box center [606, 599] width 14 height 12
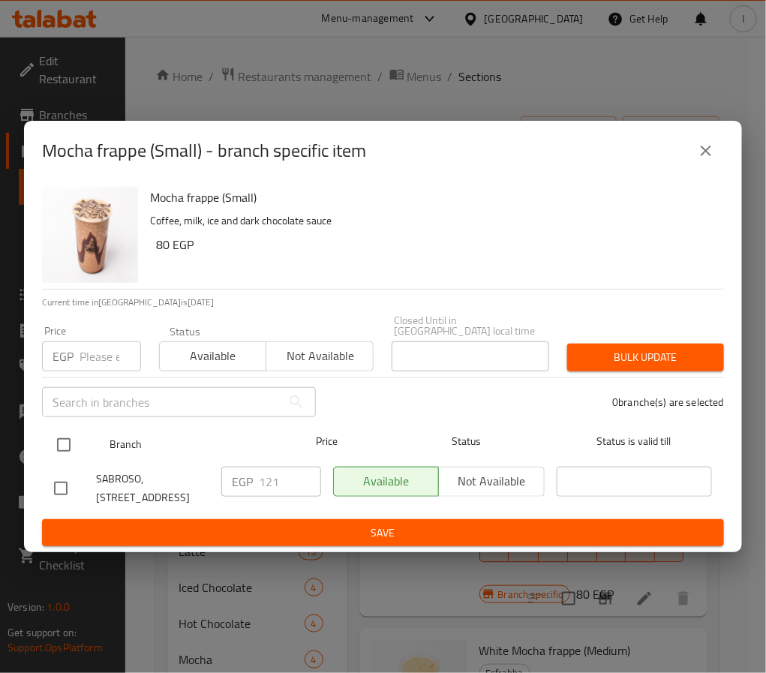
drag, startPoint x: 66, startPoint y: 435, endPoint x: 133, endPoint y: 449, distance: 68.1
click at [68, 435] on input "checkbox" at bounding box center [64, 445] width 32 height 32
checkbox input "true"
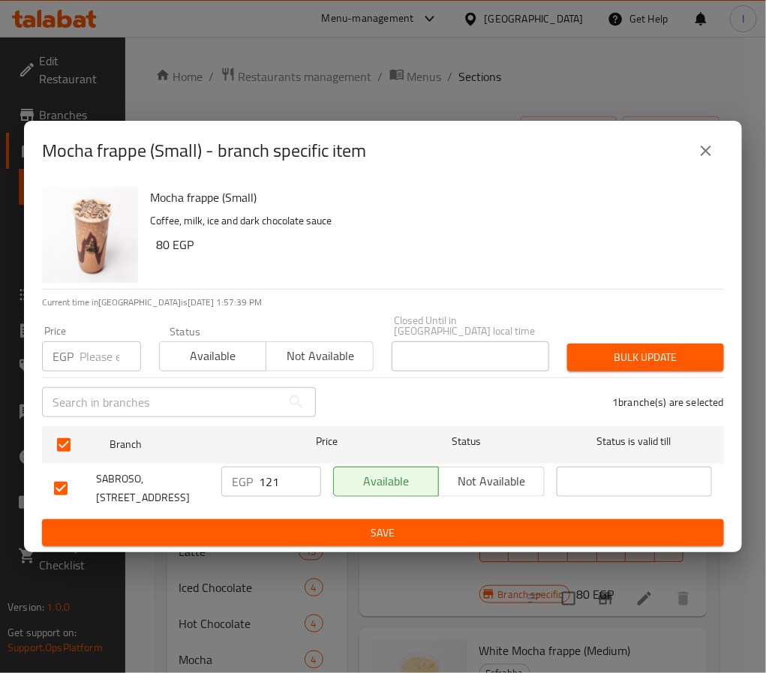
click at [282, 477] on input "121" at bounding box center [290, 482] width 62 height 30
paste input "30.00"
type input "130.00"
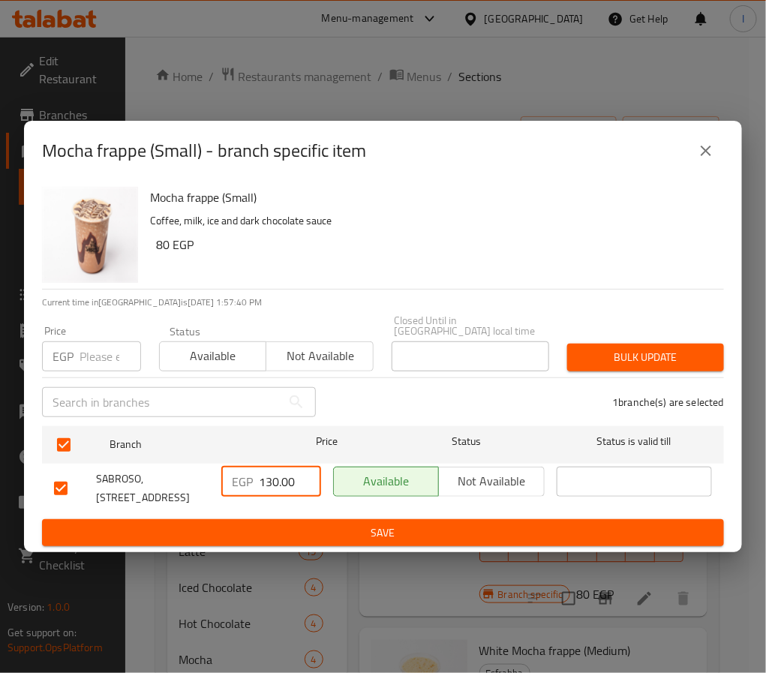
click at [300, 524] on span "Save" at bounding box center [383, 533] width 658 height 19
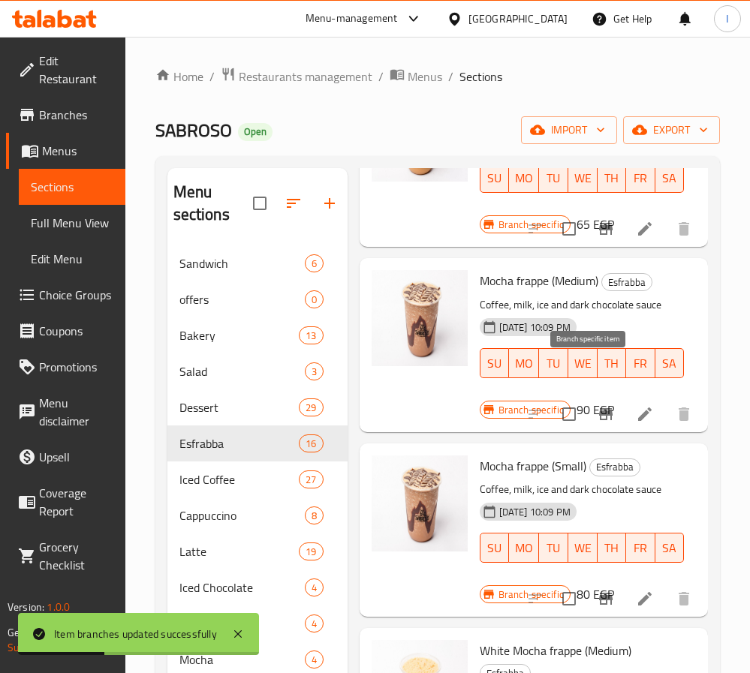
click at [597, 405] on icon "Branch-specific-item" at bounding box center [606, 414] width 18 height 18
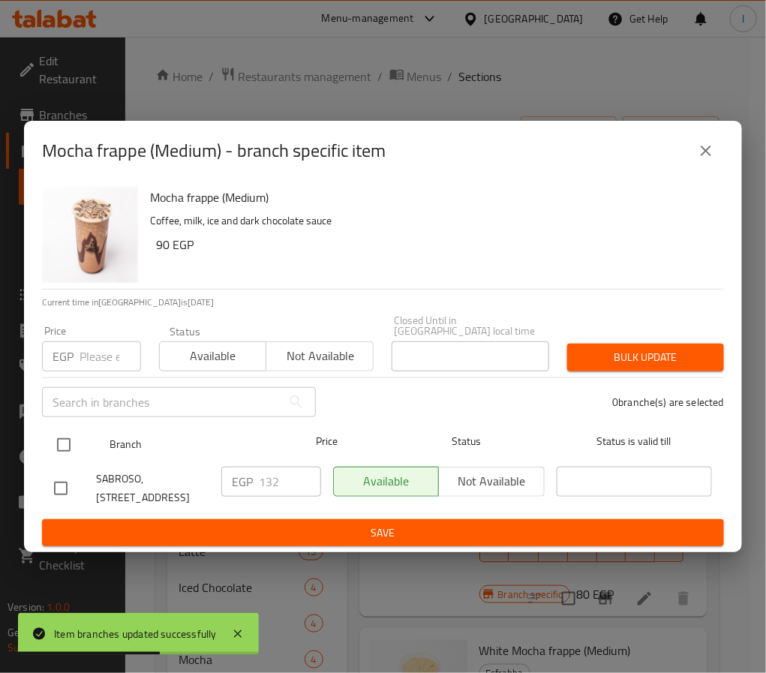
click at [72, 429] on input "checkbox" at bounding box center [64, 445] width 32 height 32
checkbox input "true"
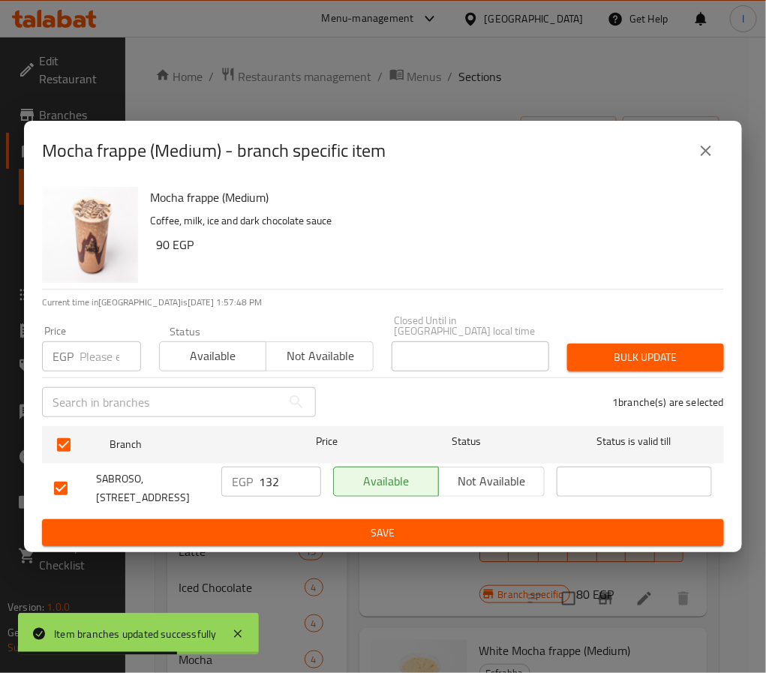
click at [264, 475] on input "132" at bounding box center [290, 482] width 62 height 30
paste input "50.00"
type input "150.00"
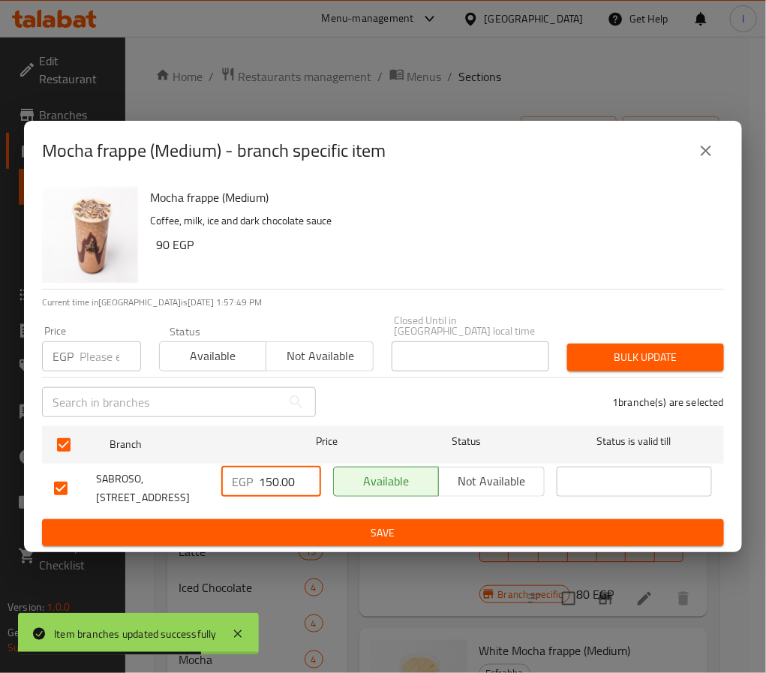
click at [305, 524] on span "Save" at bounding box center [383, 533] width 658 height 19
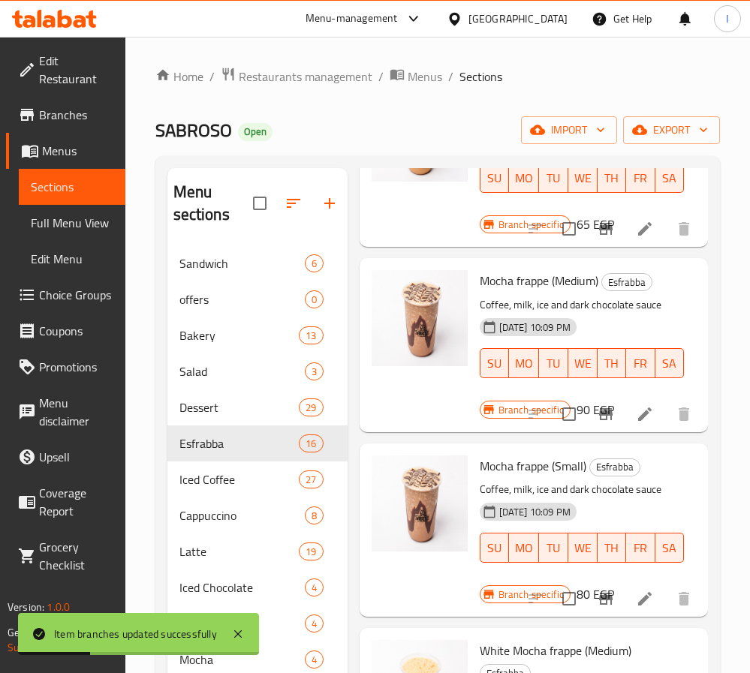
click at [603, 80] on ol "Home / Restaurants management / Menus / Sections" at bounding box center [437, 77] width 564 height 20
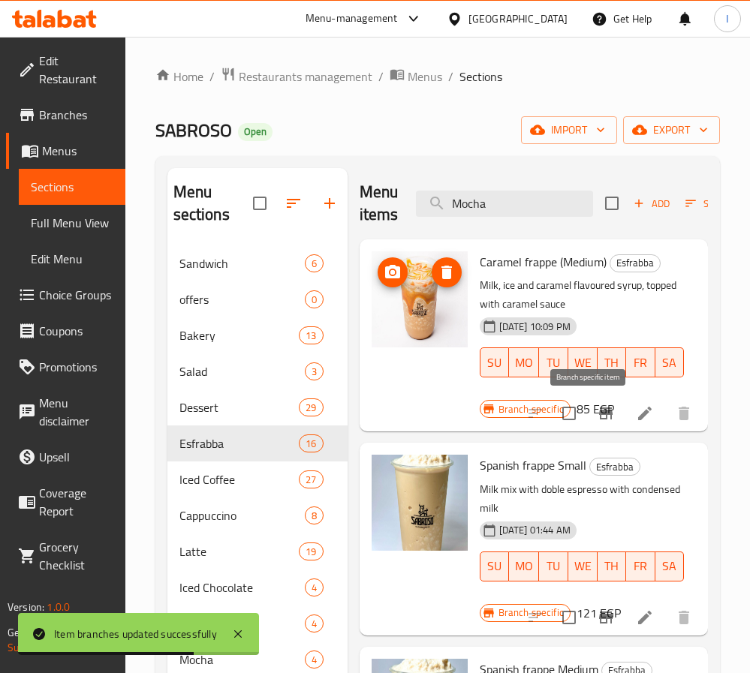
click at [599, 415] on icon "Branch-specific-item" at bounding box center [606, 413] width 14 height 12
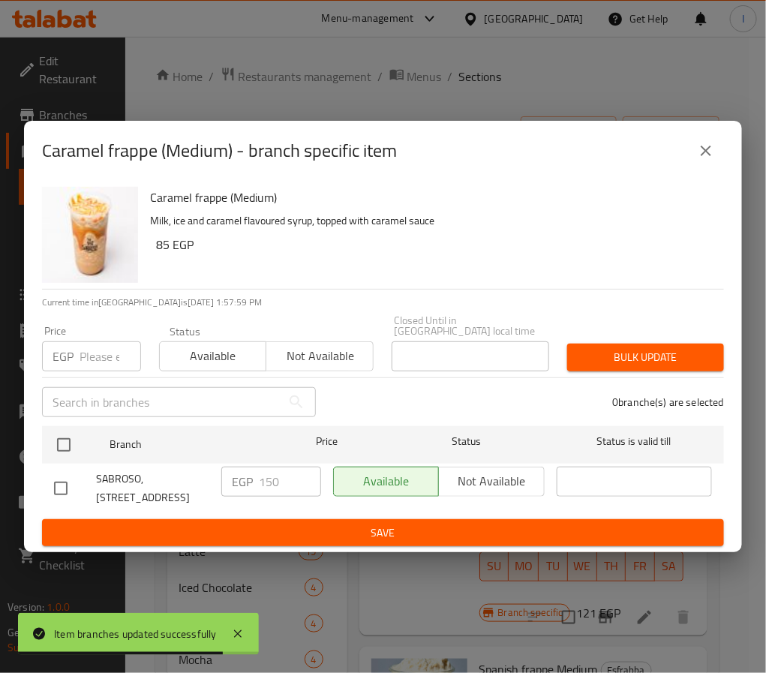
click at [707, 153] on icon "close" at bounding box center [706, 151] width 18 height 18
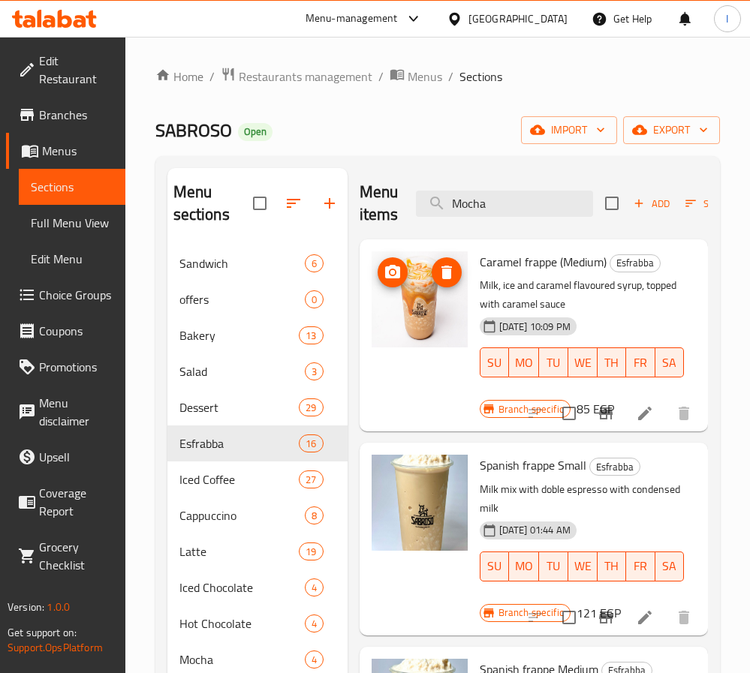
drag, startPoint x: 518, startPoint y: 72, endPoint x: 529, endPoint y: 75, distance: 11.6
click at [518, 72] on ol "Home / Restaurants management / Menus / Sections" at bounding box center [437, 77] width 564 height 20
click at [425, 143] on div "SABROSO Open import export" at bounding box center [437, 130] width 564 height 28
drag, startPoint x: 455, startPoint y: 140, endPoint x: 525, endPoint y: 181, distance: 81.1
click at [455, 138] on div "SABROSO Open import export" at bounding box center [437, 130] width 564 height 28
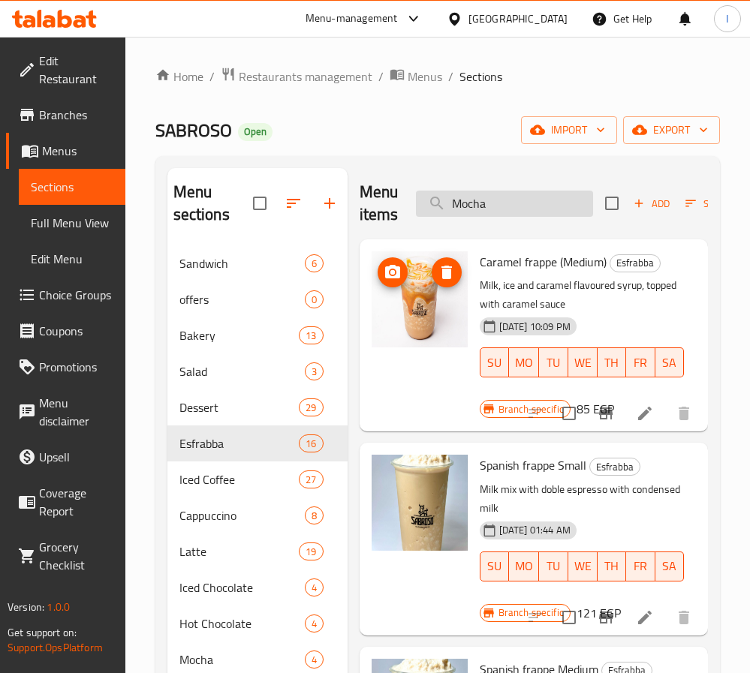
click at [506, 203] on input "Mocha" at bounding box center [504, 204] width 177 height 26
paste input "Salted"
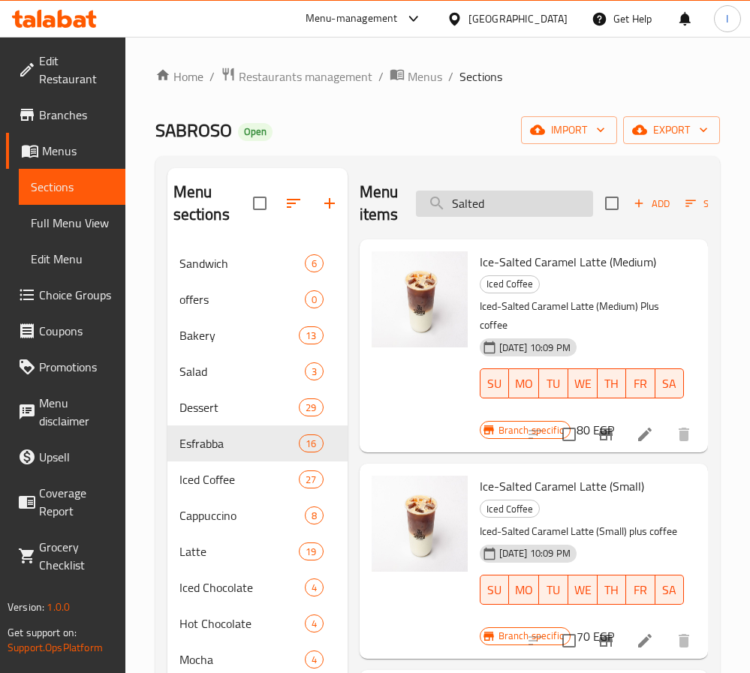
click at [489, 198] on input "Salted" at bounding box center [504, 204] width 177 height 26
paste input "Matcha StrawBerry"
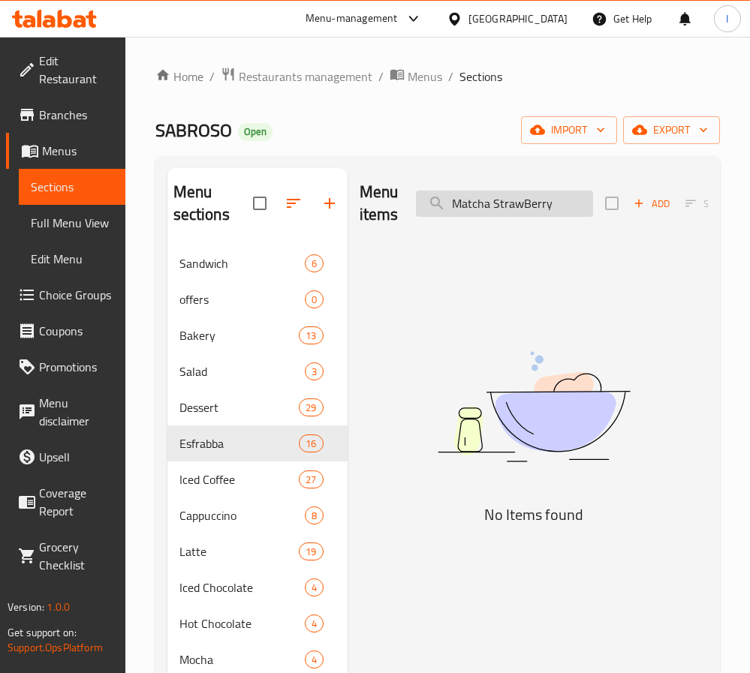
click at [518, 200] on input "Matcha StrawBerry" at bounding box center [504, 204] width 177 height 26
type input "Matcha"
click at [520, 203] on input "Matcha" at bounding box center [504, 204] width 177 height 26
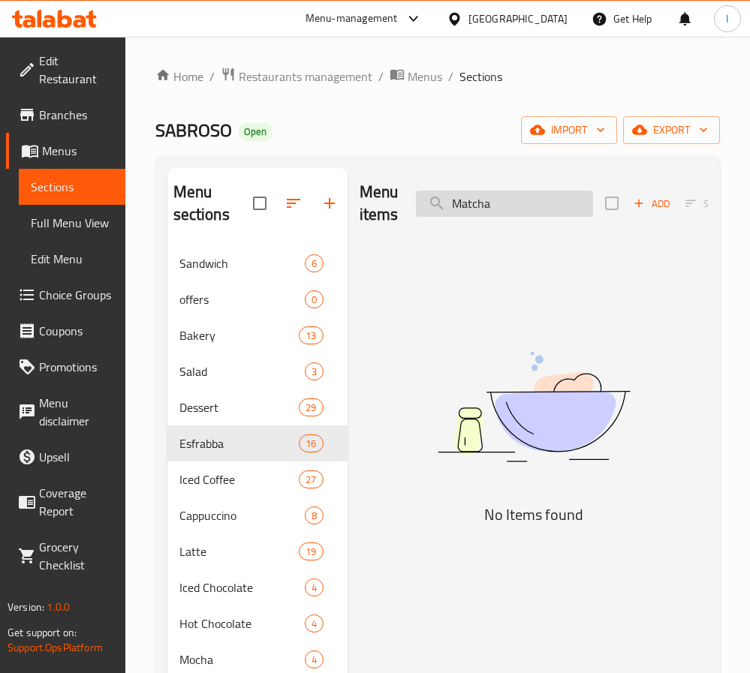
click at [520, 203] on input "Matcha" at bounding box center [504, 204] width 177 height 26
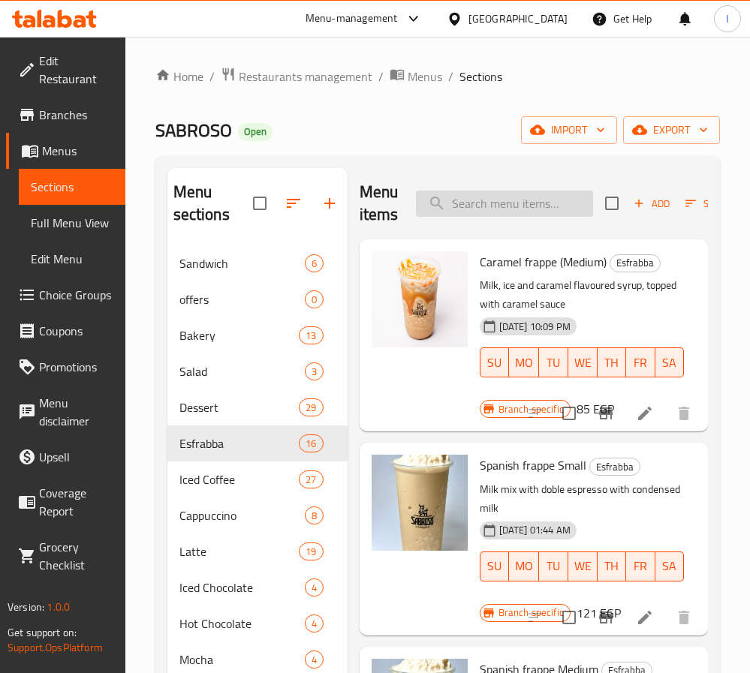
click at [477, 203] on input "search" at bounding box center [504, 204] width 177 height 26
paste input "White Chocolate Frappe"
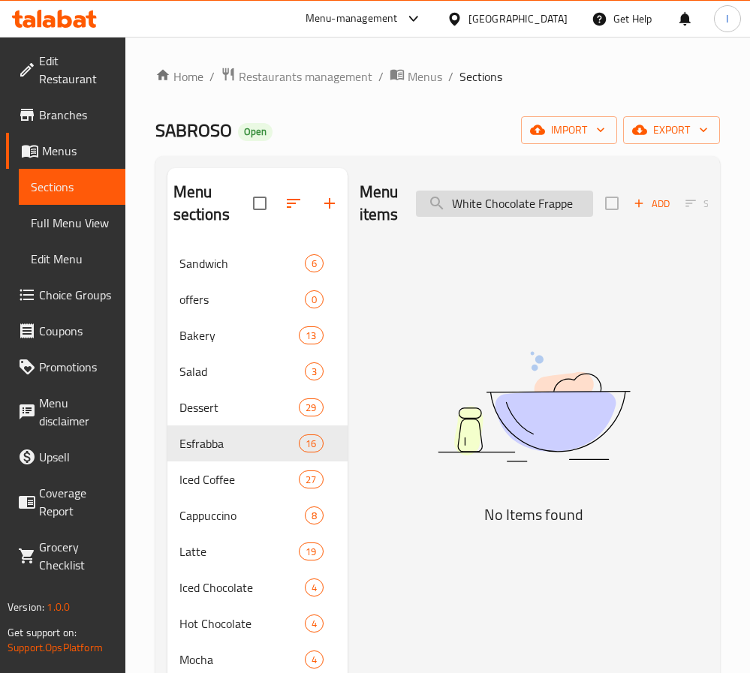
click at [552, 203] on input "White Chocolate Frappe" at bounding box center [504, 204] width 177 height 26
type input "White Chocolate"
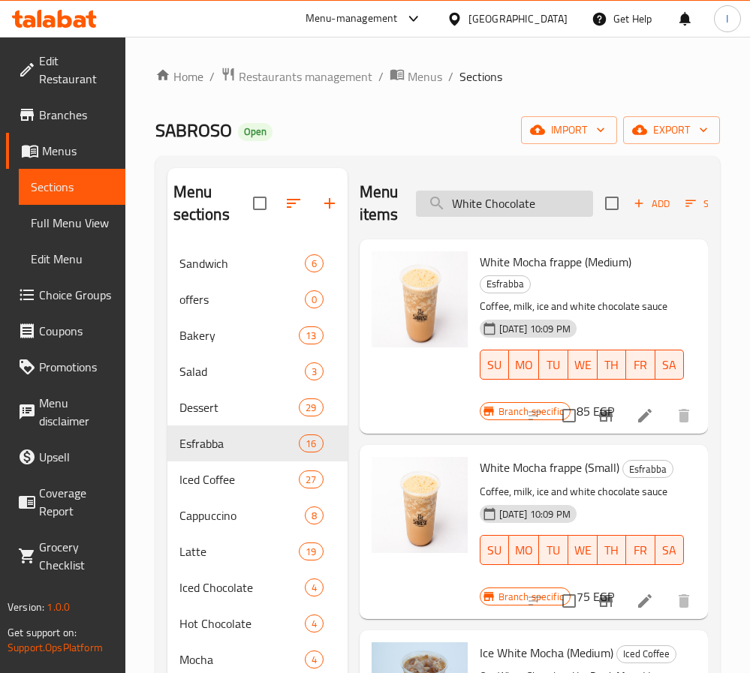
click at [541, 203] on input "White Chocolate" at bounding box center [504, 204] width 177 height 26
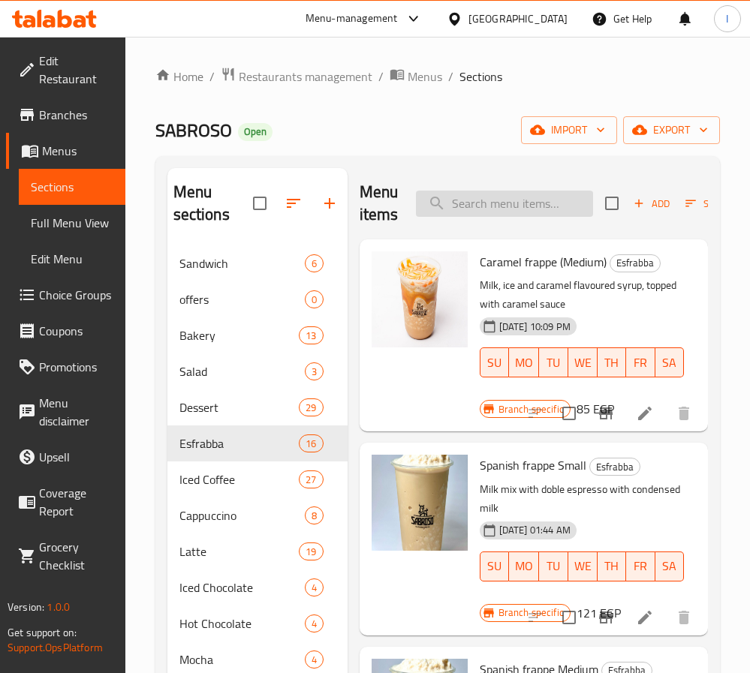
click at [527, 210] on input "search" at bounding box center [504, 204] width 177 height 26
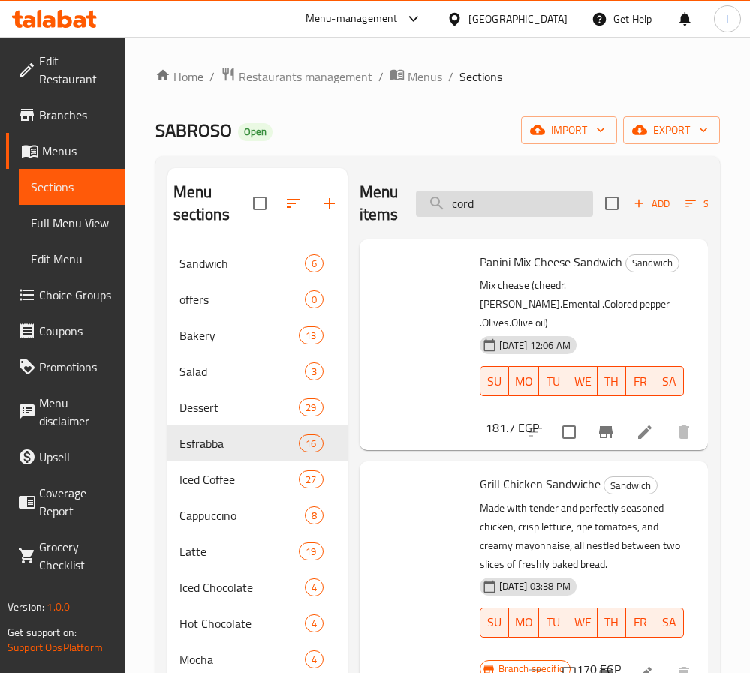
type input "corda"
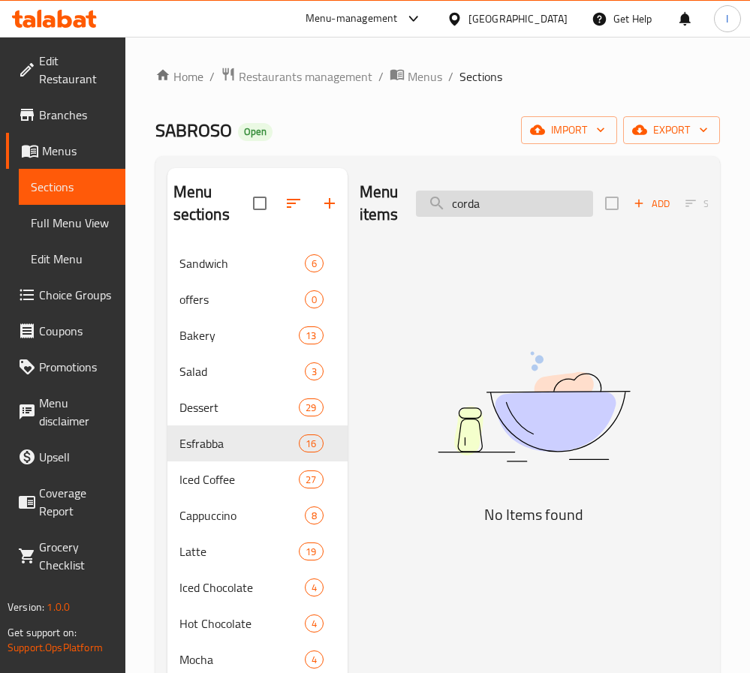
click at [509, 210] on input "corda" at bounding box center [504, 204] width 177 height 26
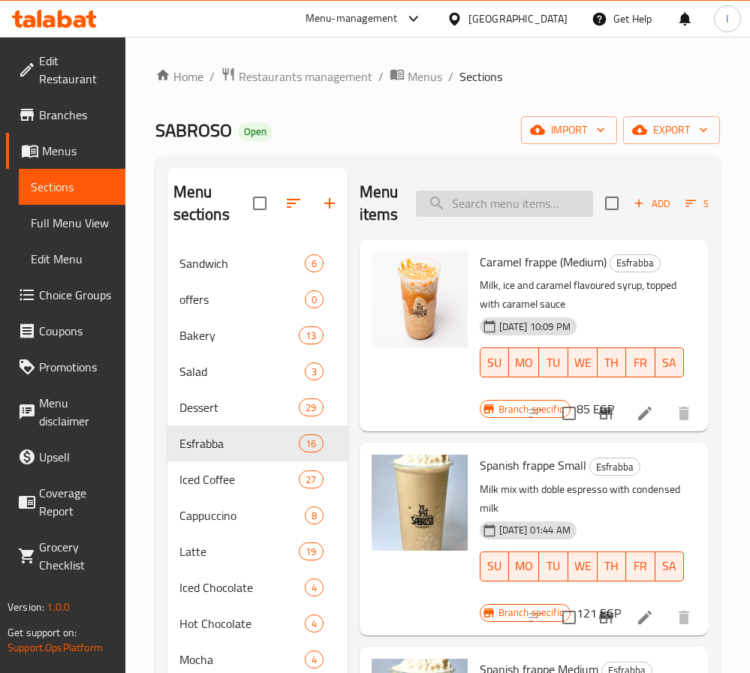
click at [516, 206] on input "search" at bounding box center [504, 204] width 177 height 26
paste input "Apple Cider"
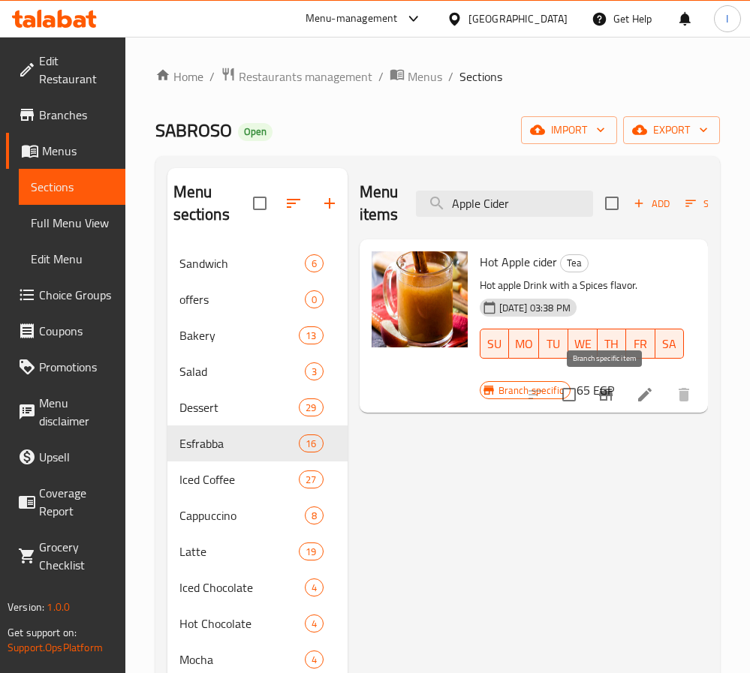
type input "Apple Cider"
click at [603, 394] on icon "Branch-specific-item" at bounding box center [606, 395] width 14 height 12
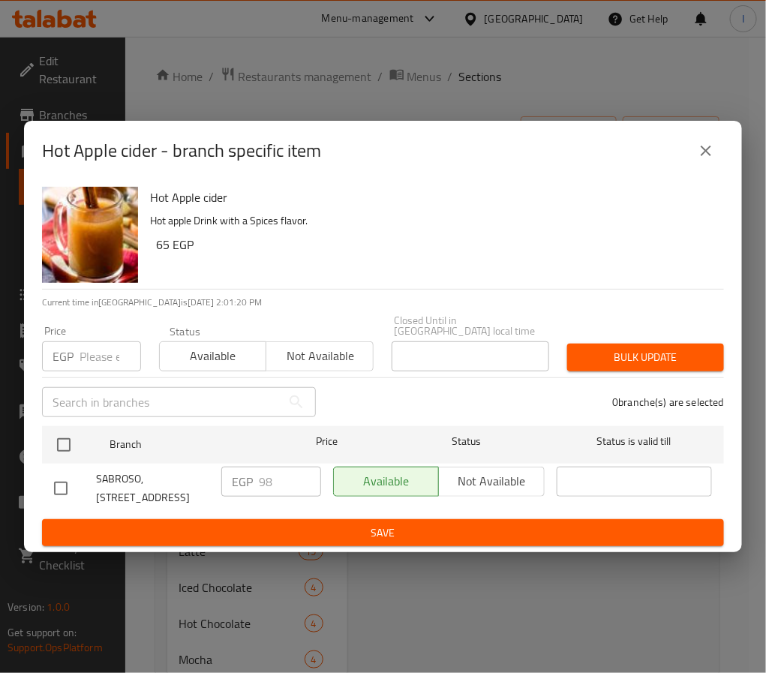
drag, startPoint x: 70, startPoint y: 437, endPoint x: 248, endPoint y: 467, distance: 181.0
click at [70, 437] on input "checkbox" at bounding box center [64, 445] width 32 height 32
checkbox input "true"
click at [275, 475] on input "98" at bounding box center [290, 482] width 62 height 30
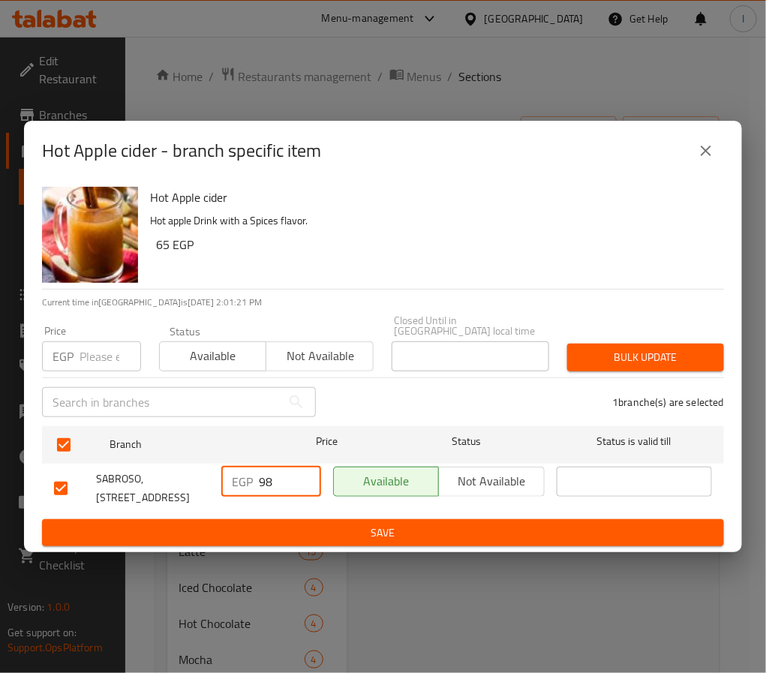
click at [275, 475] on input "98" at bounding box center [290, 482] width 62 height 30
paste input "105.00"
type input "105.00"
click at [344, 525] on span "Save" at bounding box center [383, 533] width 658 height 19
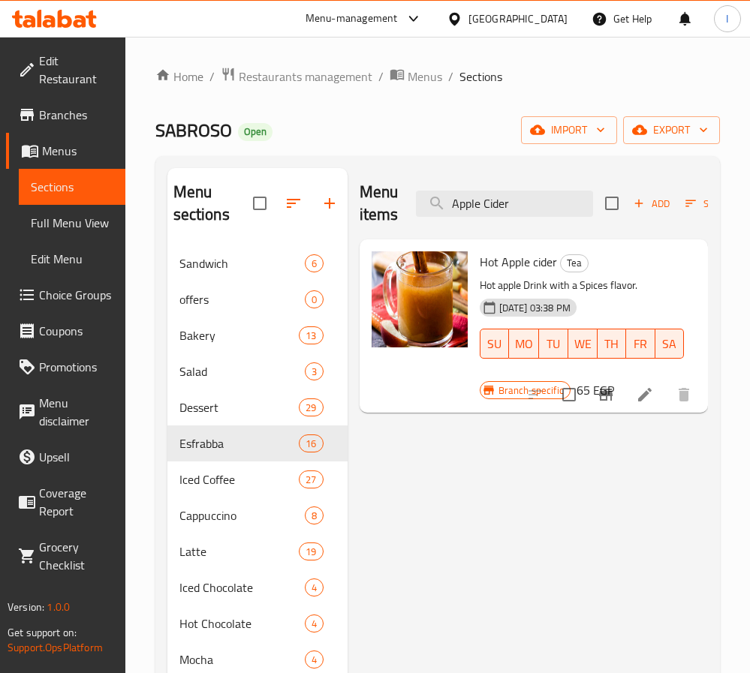
click at [556, 548] on div "Menu items Apple Cider Add Sort Manage items Hot Apple cider Tea Hot apple Drin…" at bounding box center [527, 588] width 360 height 840
click at [525, 198] on input "Apple Cider" at bounding box center [504, 204] width 177 height 26
paste input "Hot Chocolate"
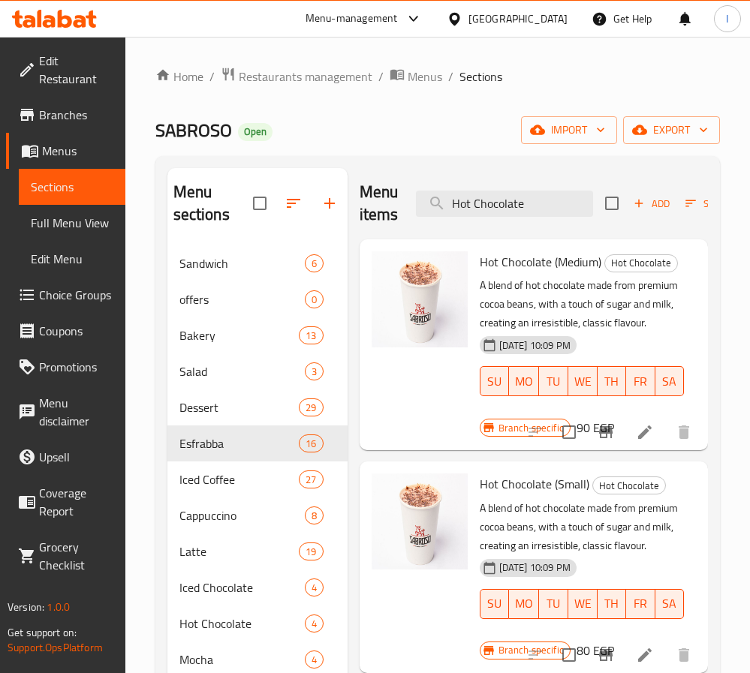
type input "Hot Chocolate"
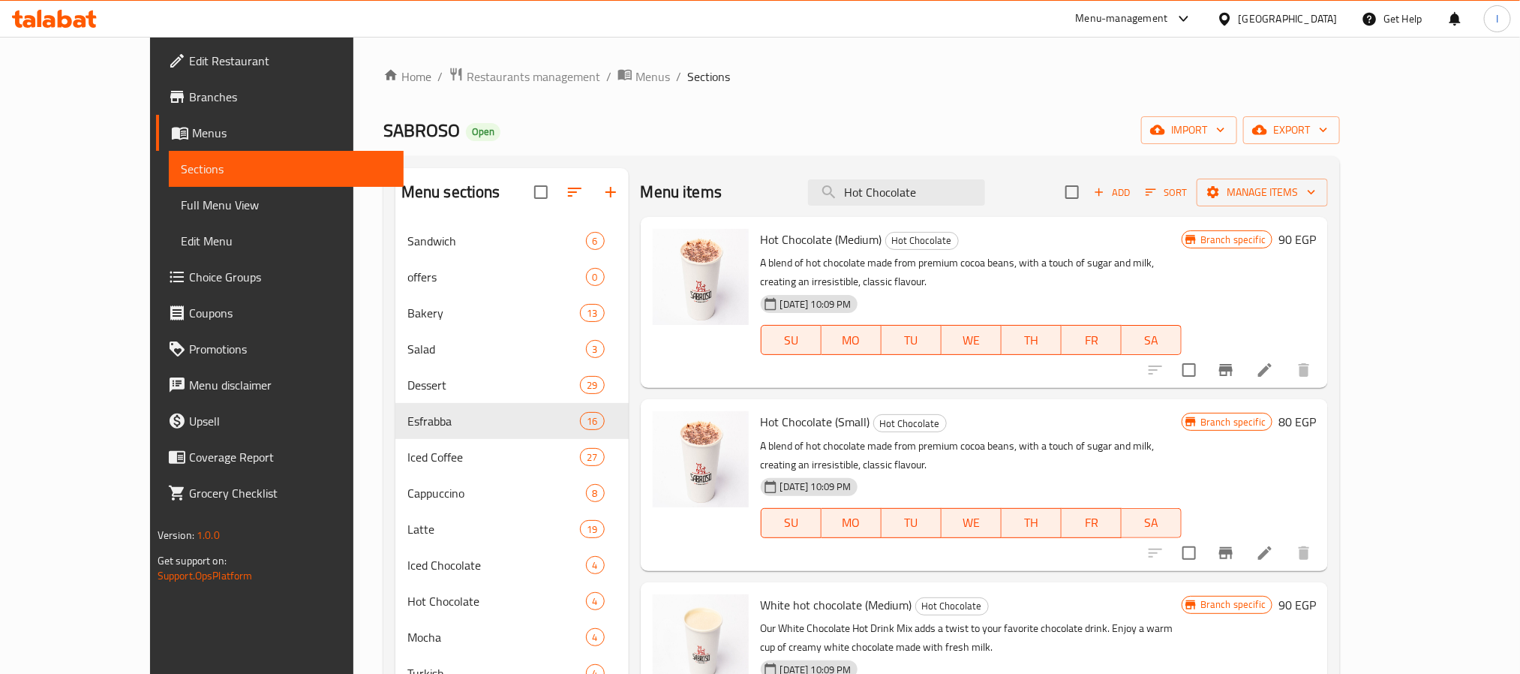
click at [700, 128] on div "SABROSO Open import export" at bounding box center [861, 130] width 957 height 28
click at [469, 75] on span "Restaurants management" at bounding box center [534, 77] width 134 height 18
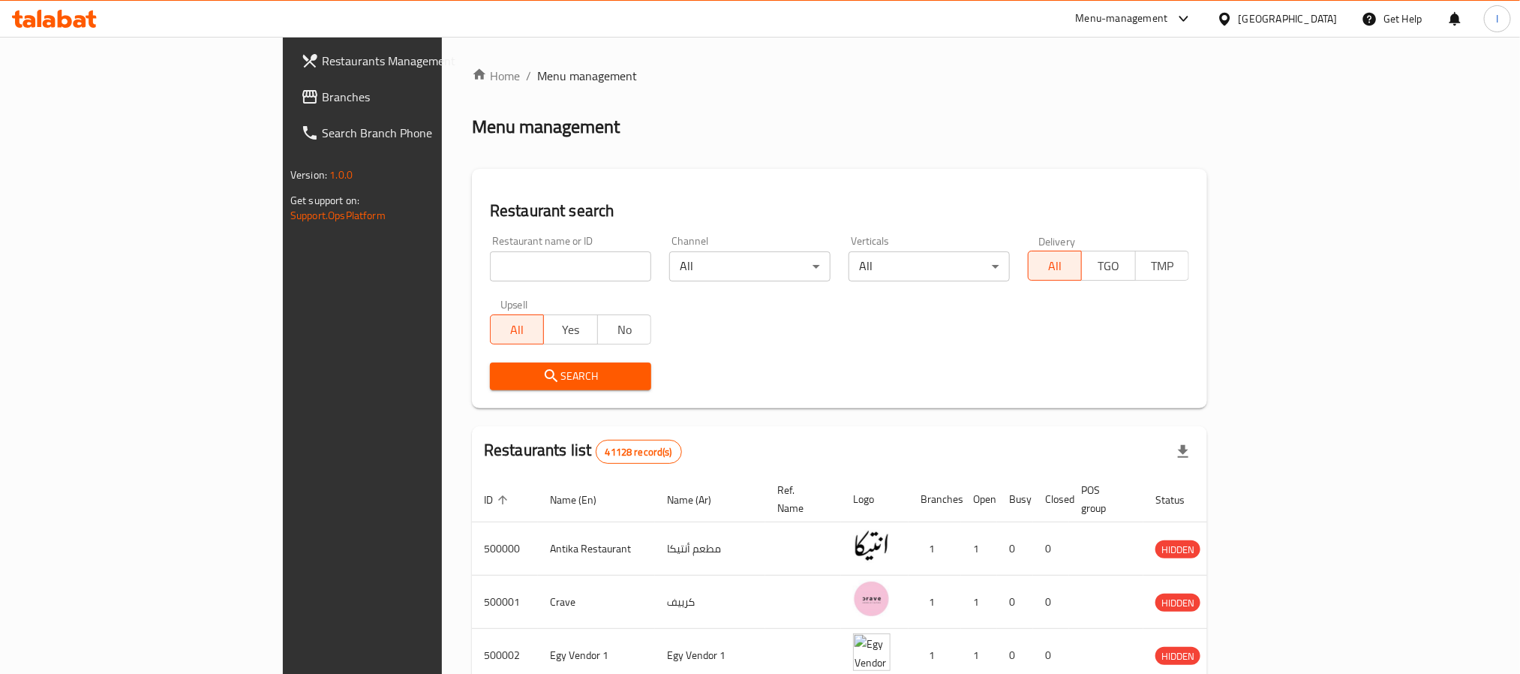
click at [621, 167] on div "Home / Menu management Menu management Restaurant search Restaurant name or ID …" at bounding box center [839, 562] width 735 height 990
click at [627, 81] on ol "Home / Menu management" at bounding box center [839, 76] width 735 height 18
click at [322, 95] on span "Branches" at bounding box center [423, 97] width 203 height 18
